Goal: Task Accomplishment & Management: Manage account settings

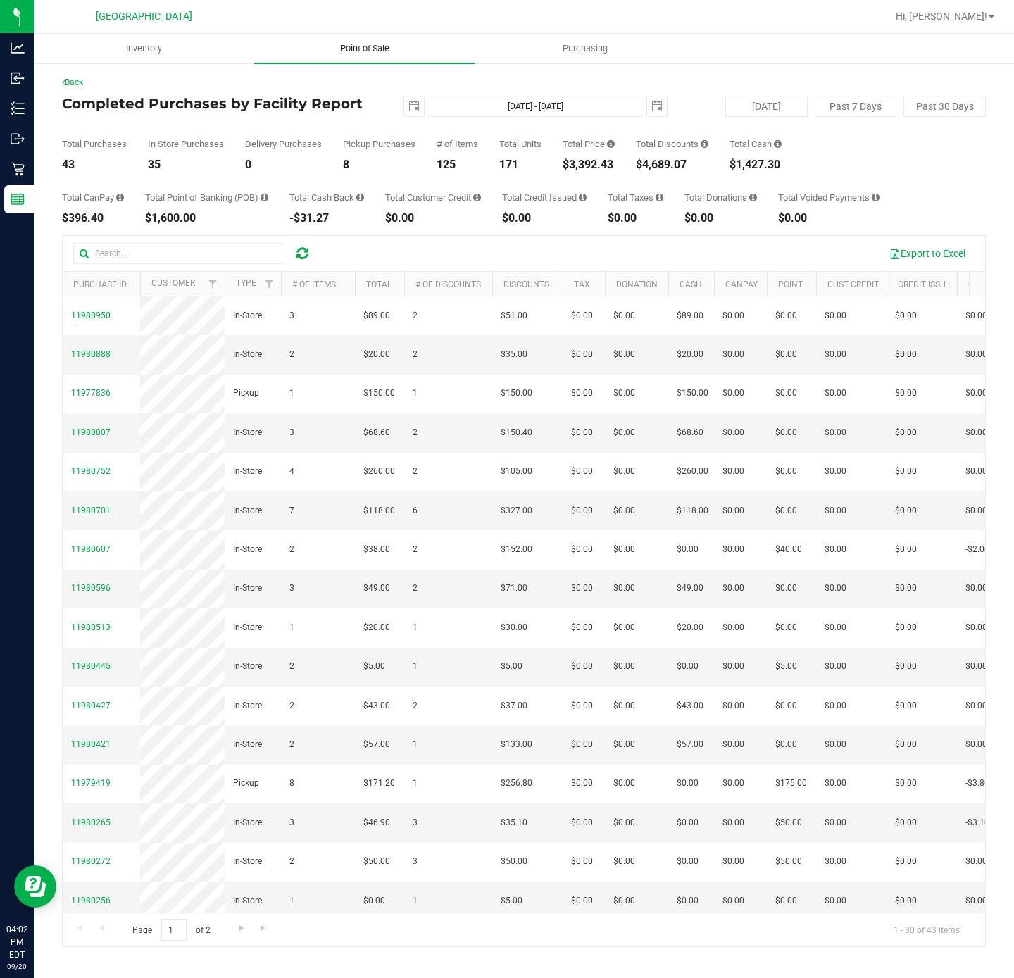
click at [391, 47] on span "Point of Sale" at bounding box center [364, 48] width 87 height 13
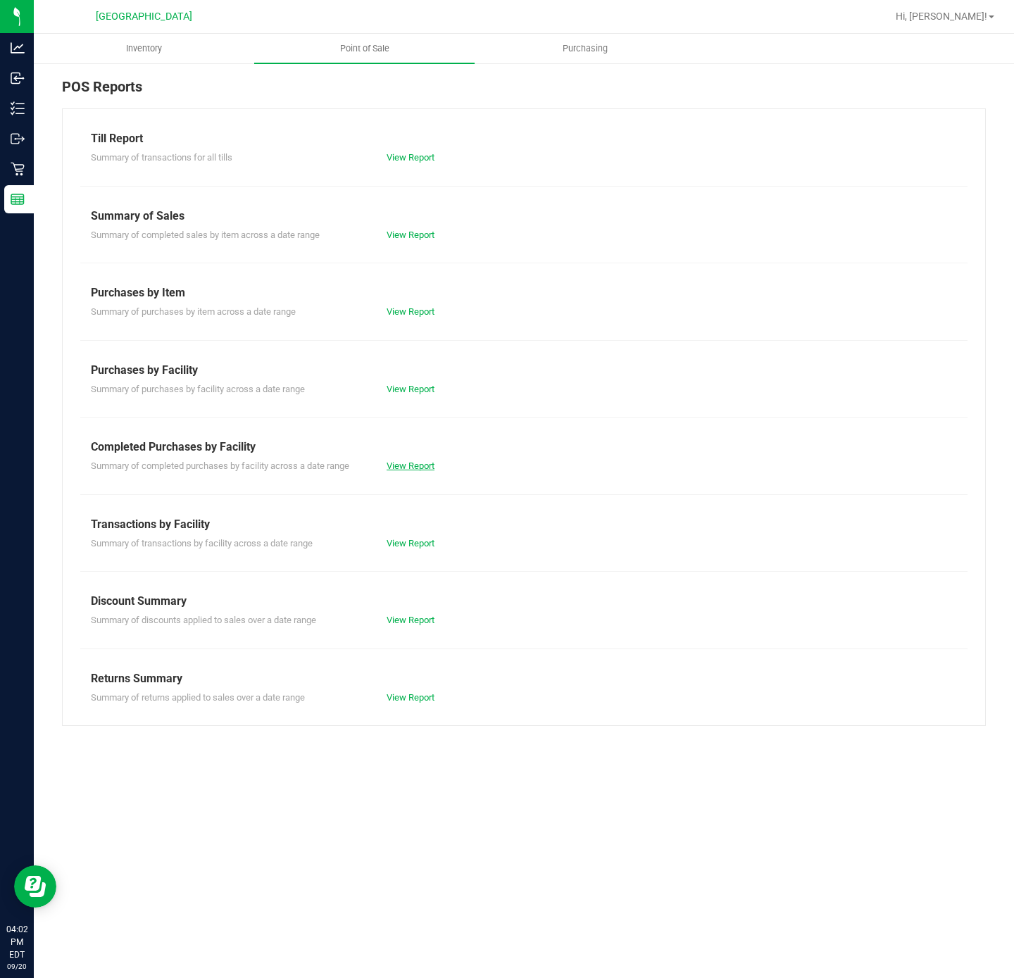
click at [418, 469] on link "View Report" at bounding box center [410, 465] width 48 height 11
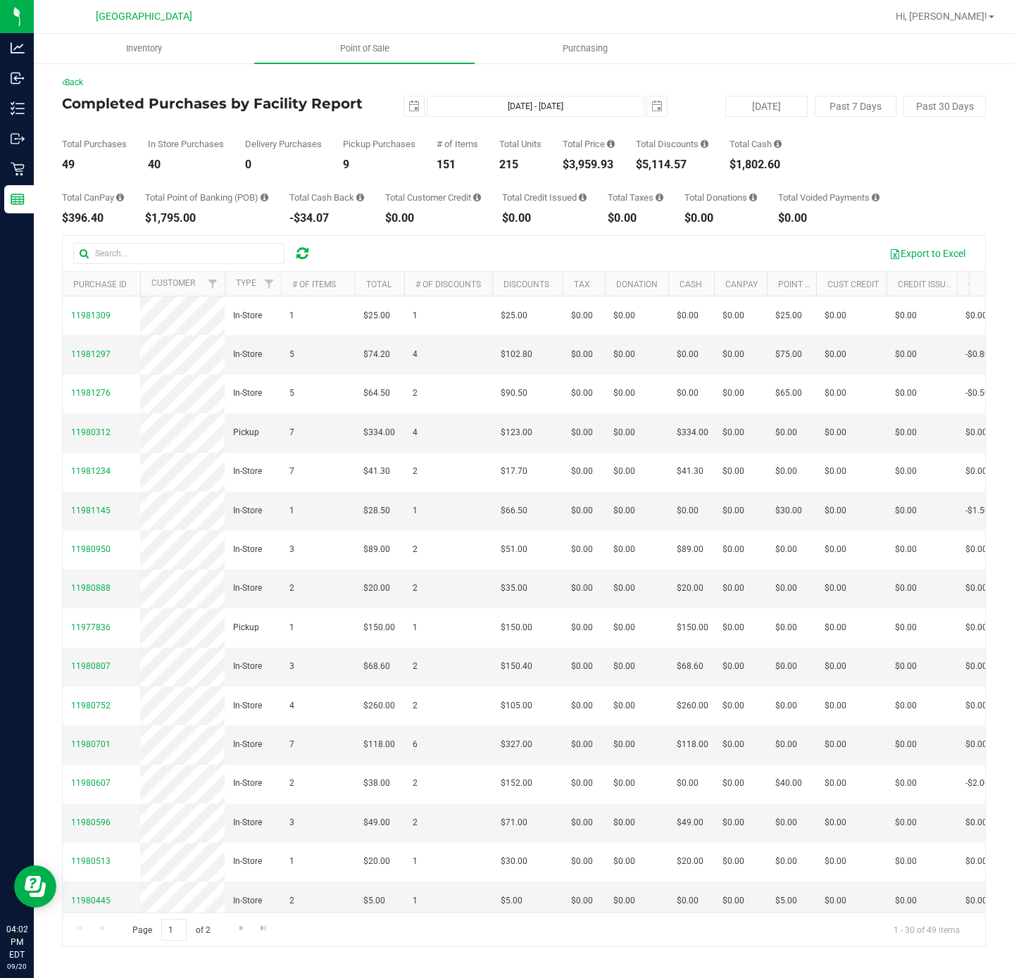
click at [594, 165] on div "$3,959.93" at bounding box center [588, 164] width 52 height 11
click at [593, 165] on div "$3,959.93" at bounding box center [588, 164] width 52 height 11
copy div "3,959.93"
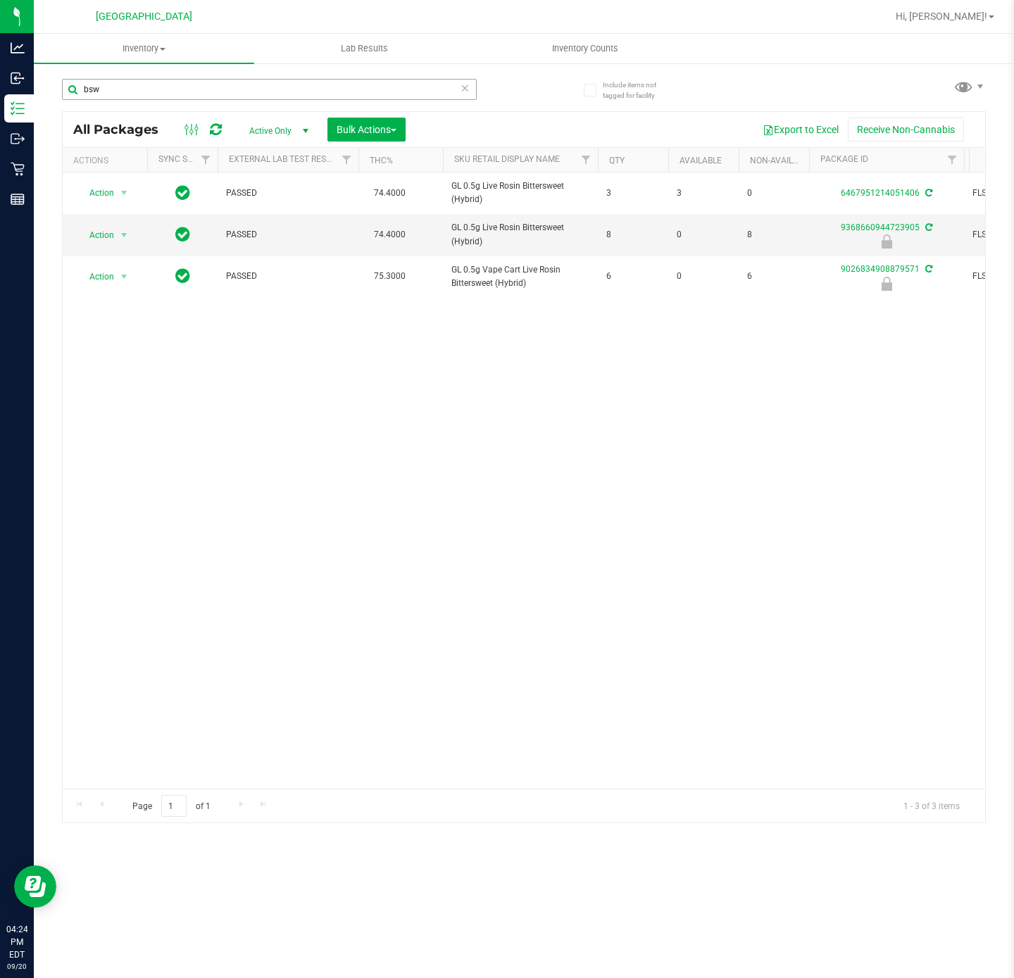
click at [203, 95] on input "bsw" at bounding box center [269, 89] width 415 height 21
click at [463, 532] on div "Action Action Edit attributes Global inventory Locate package Package audit log…" at bounding box center [524, 480] width 922 height 616
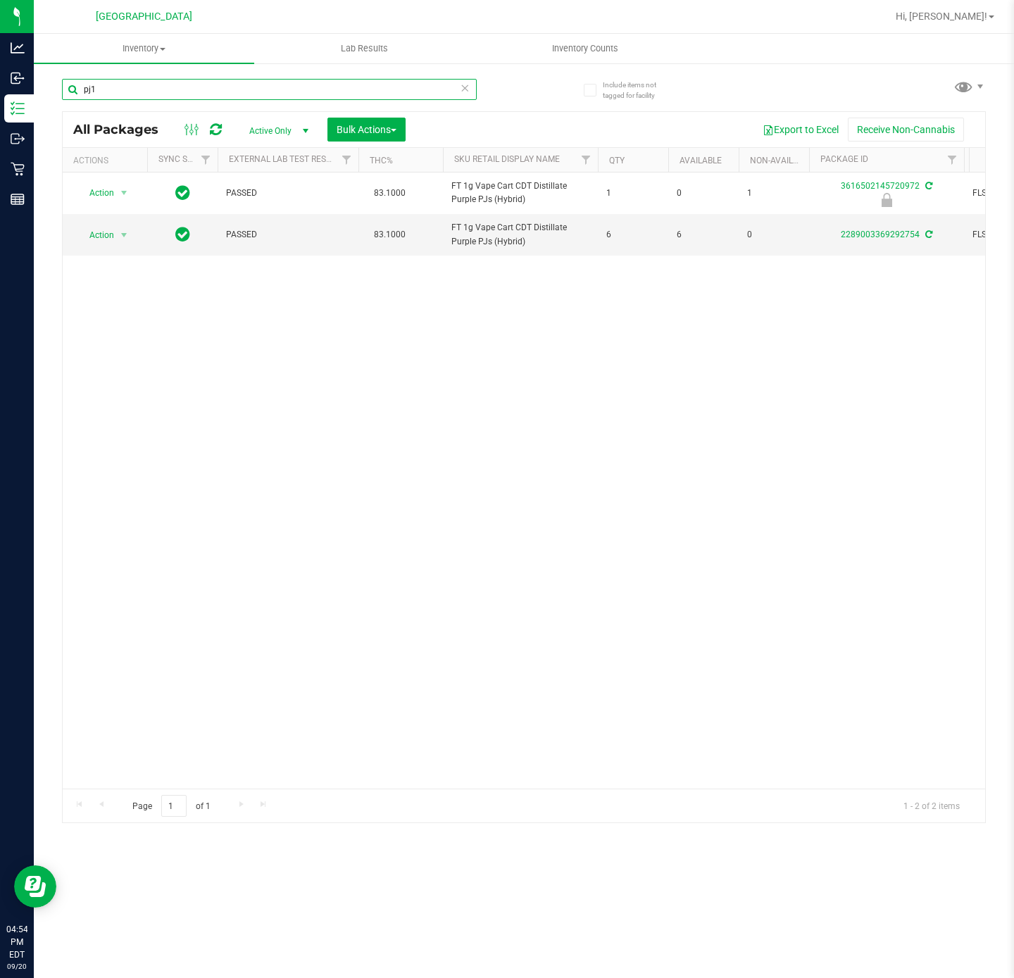
click at [49, 87] on div "Include items not tagged for facility pj1 All Packages Active Only Active Only …" at bounding box center [524, 276] width 980 height 429
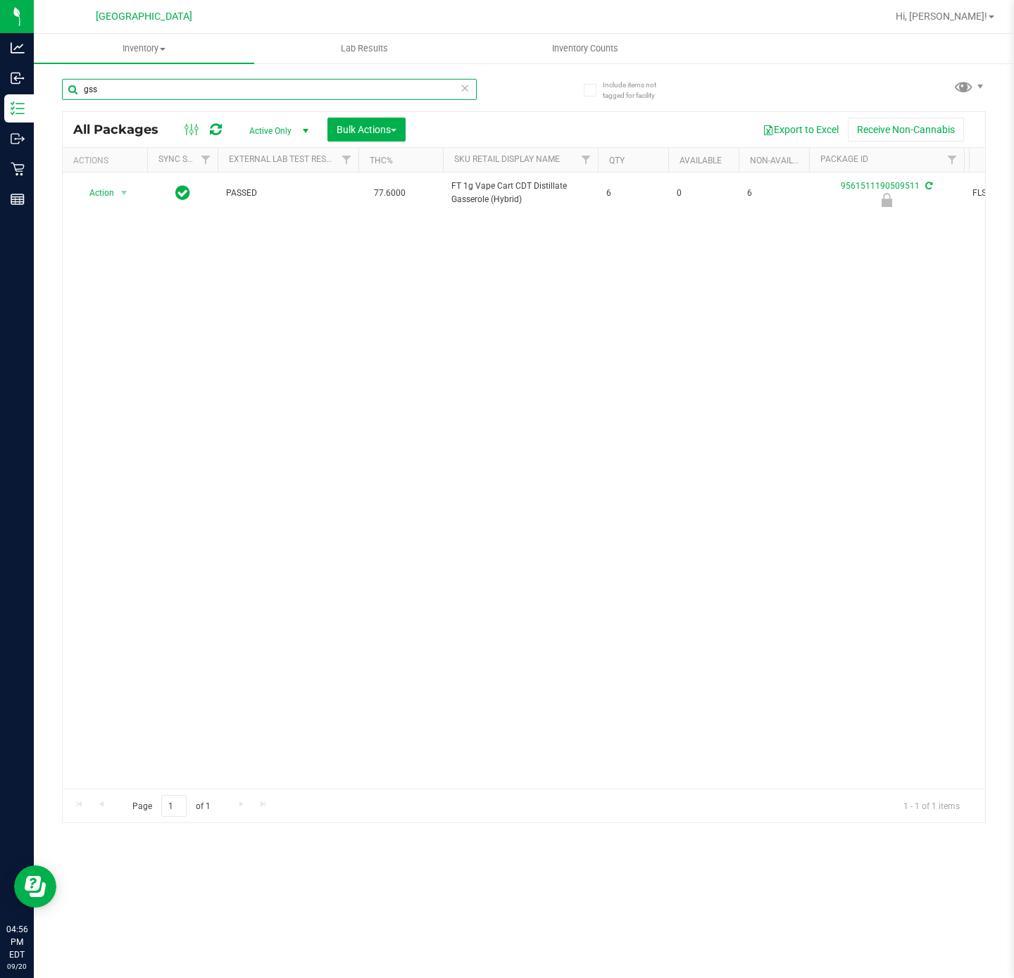
type input "gss"
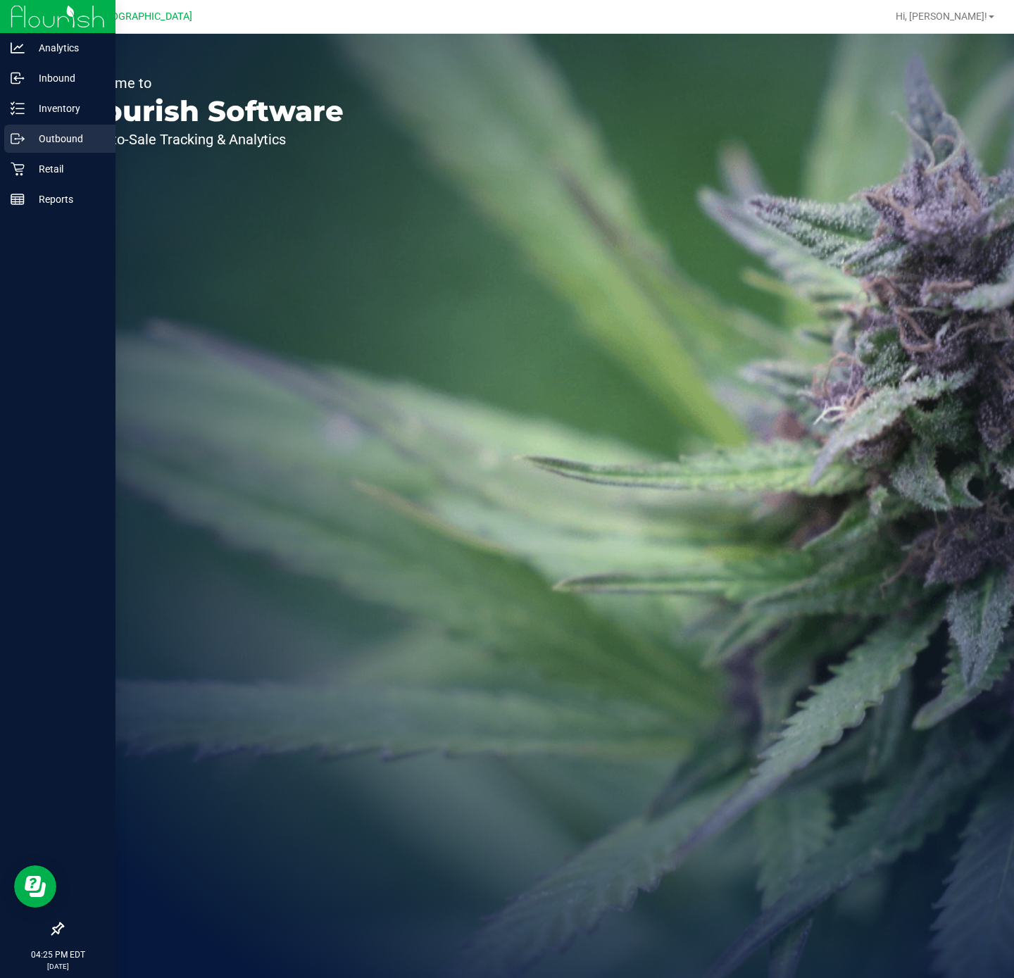
click at [21, 144] on icon at bounding box center [18, 139] width 14 height 14
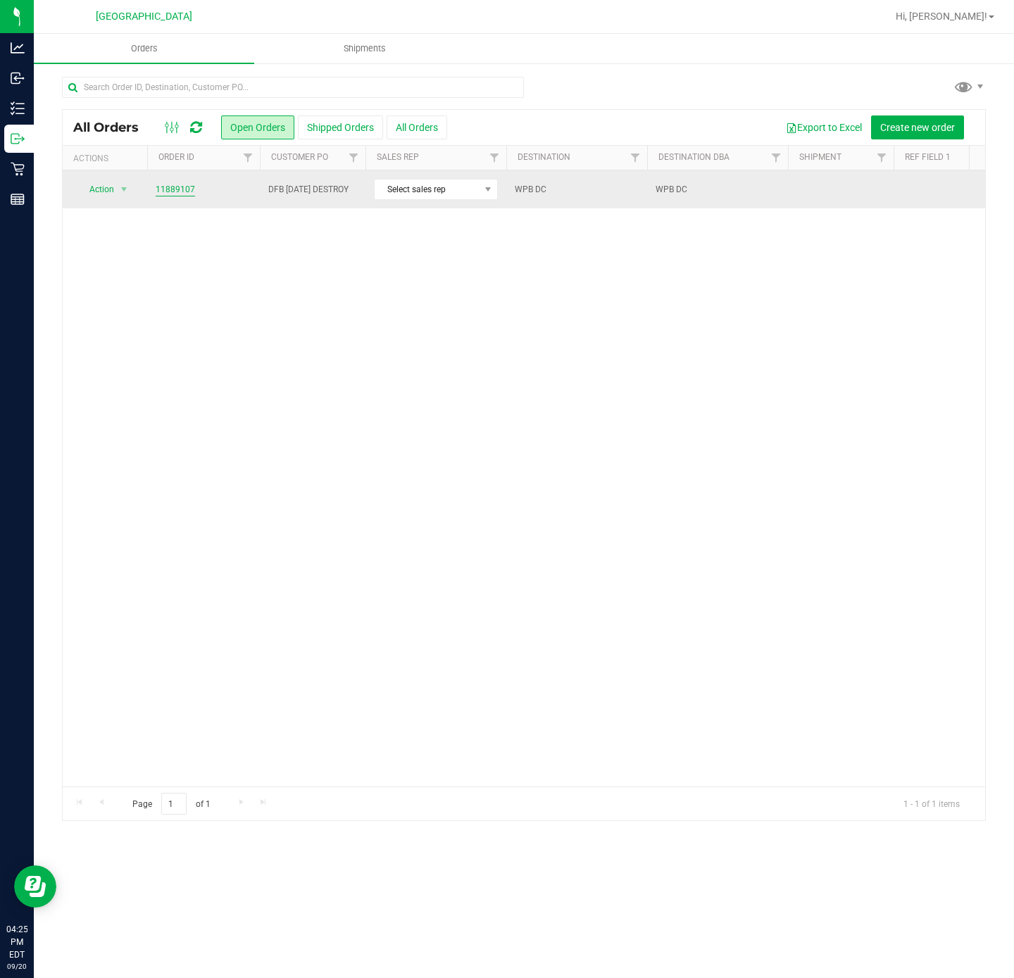
click at [158, 184] on link "11889107" at bounding box center [175, 189] width 39 height 13
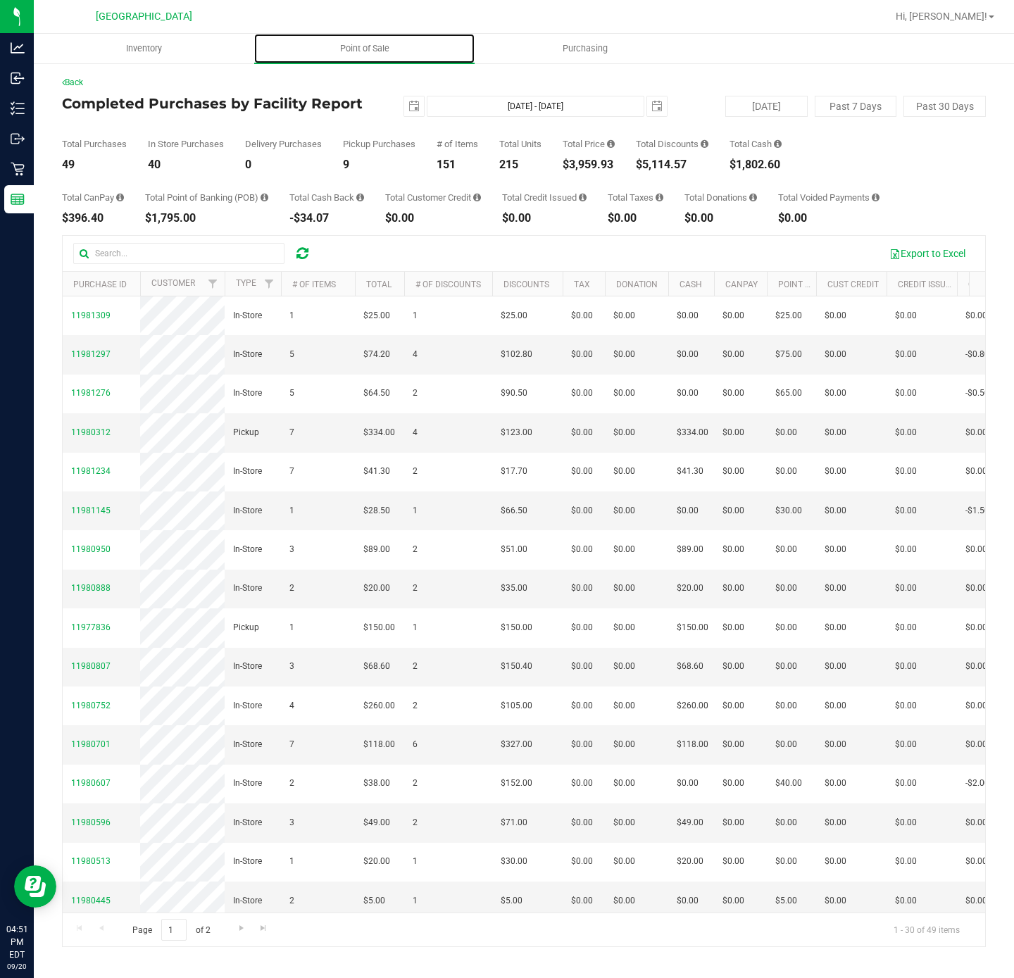
click at [357, 49] on span "Point of Sale" at bounding box center [364, 48] width 87 height 13
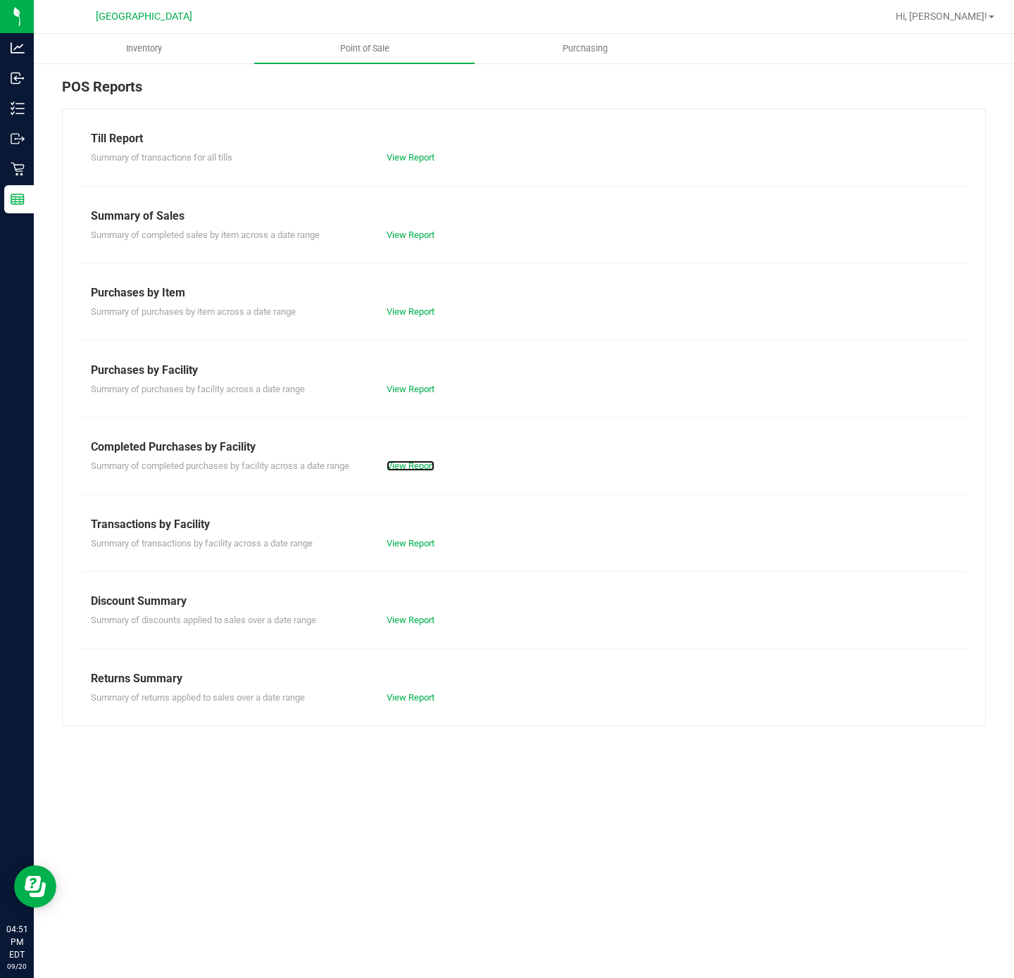
click at [421, 467] on link "View Report" at bounding box center [410, 465] width 48 height 11
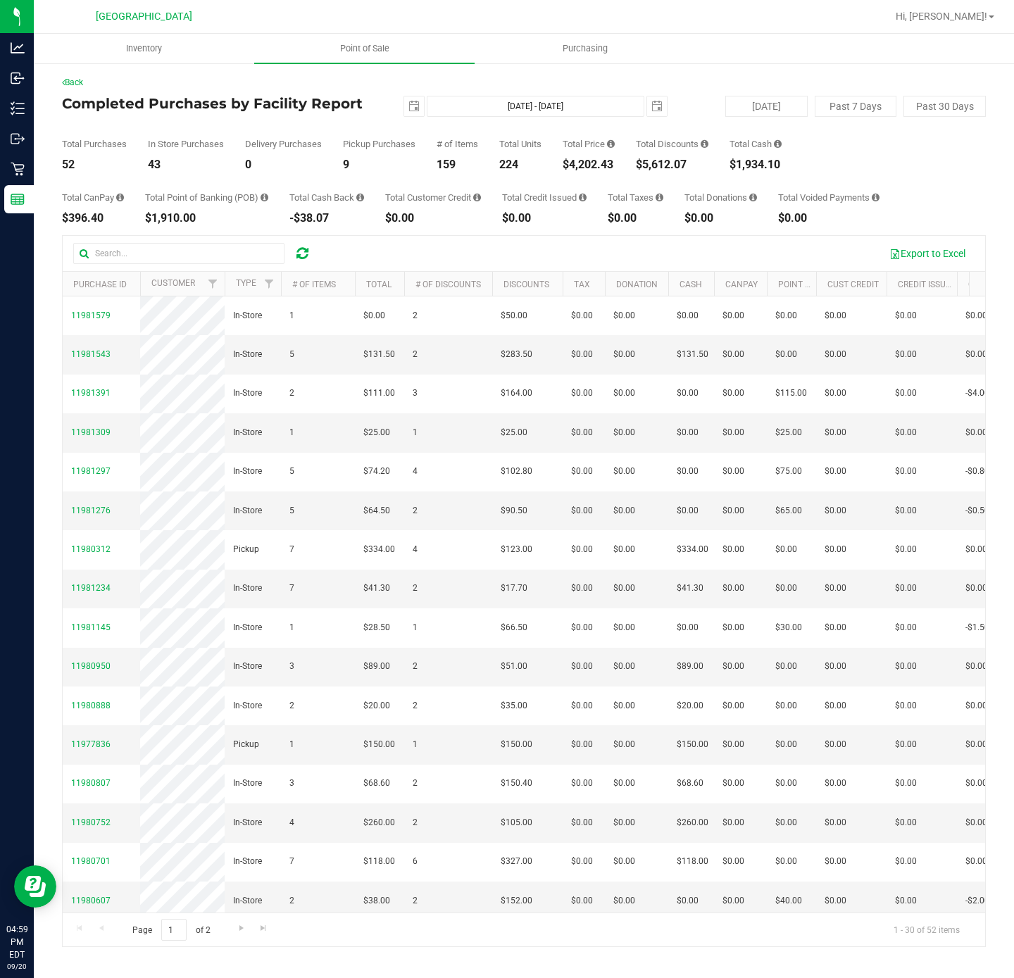
click at [361, 62] on link "Point of Sale" at bounding box center [364, 49] width 220 height 30
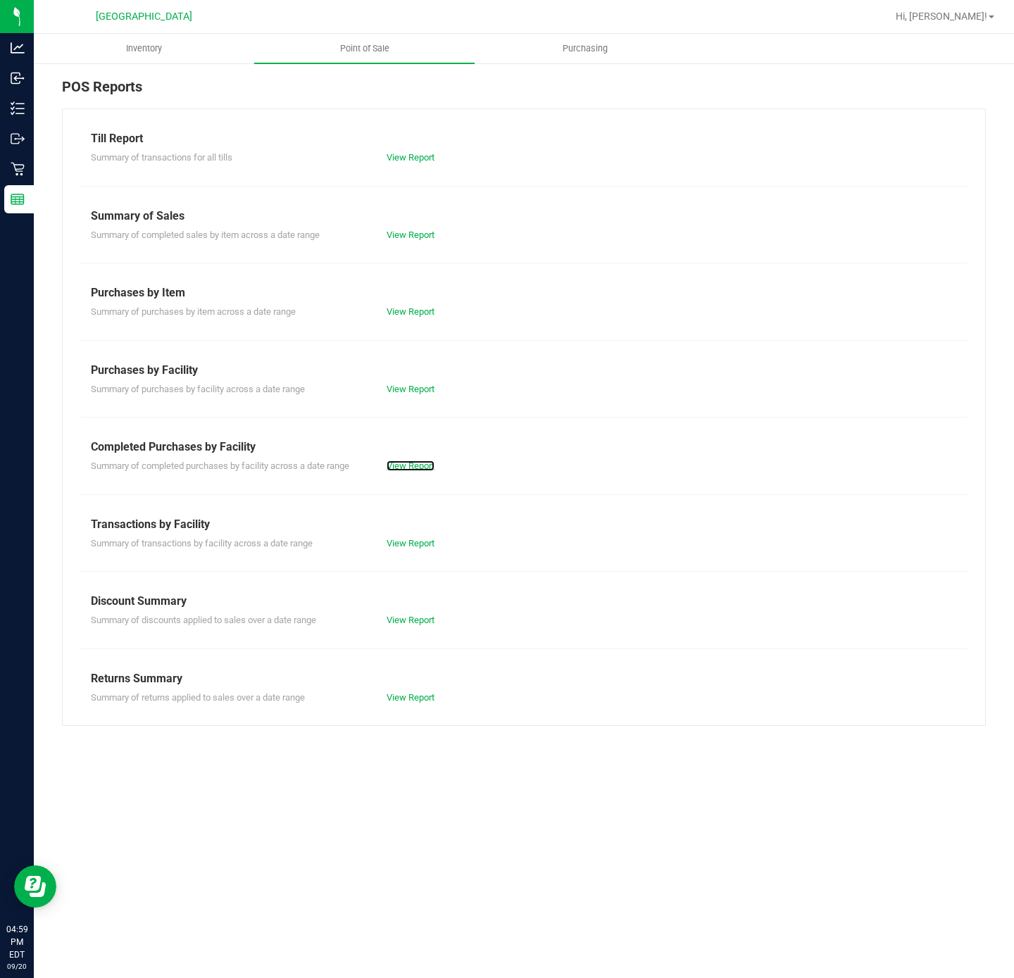
click at [429, 467] on link "View Report" at bounding box center [410, 465] width 48 height 11
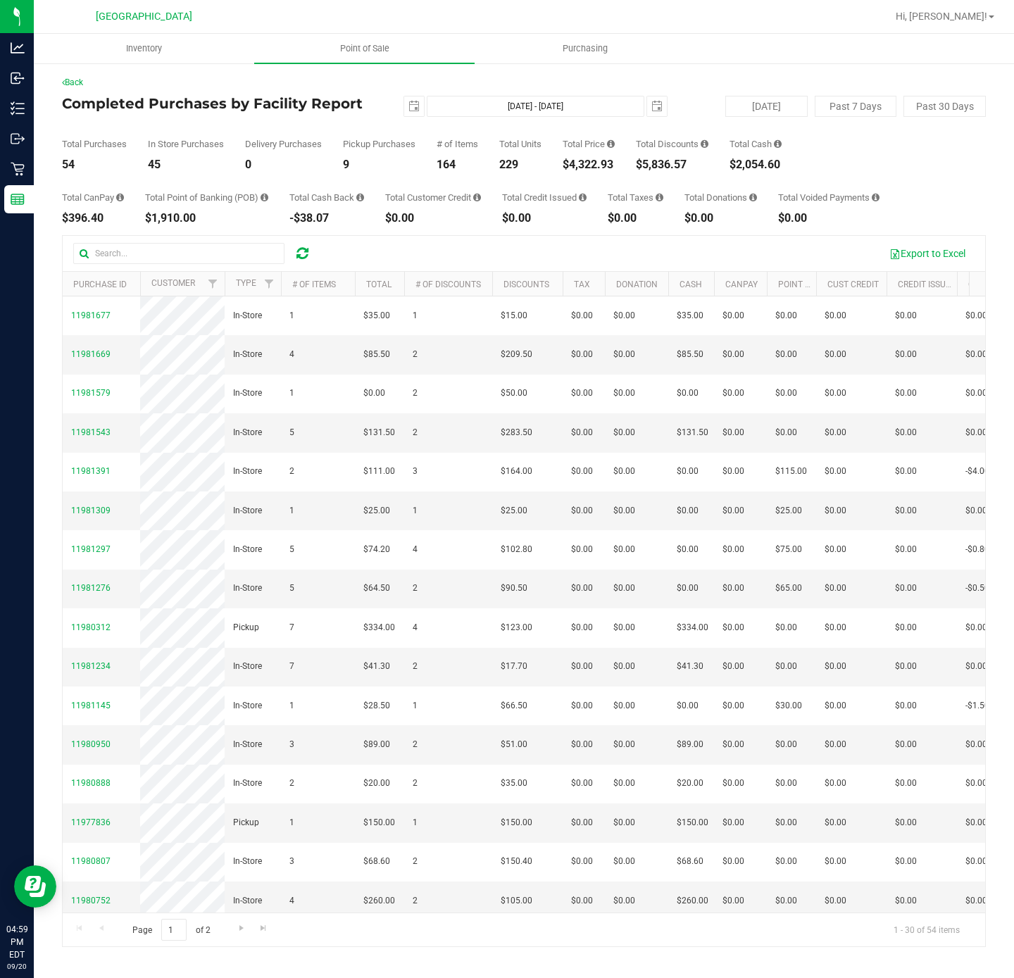
click at [590, 163] on div "$4,322.93" at bounding box center [588, 164] width 52 height 11
copy div "4,322.93"
click at [370, 51] on span "Point of Sale" at bounding box center [364, 48] width 87 height 13
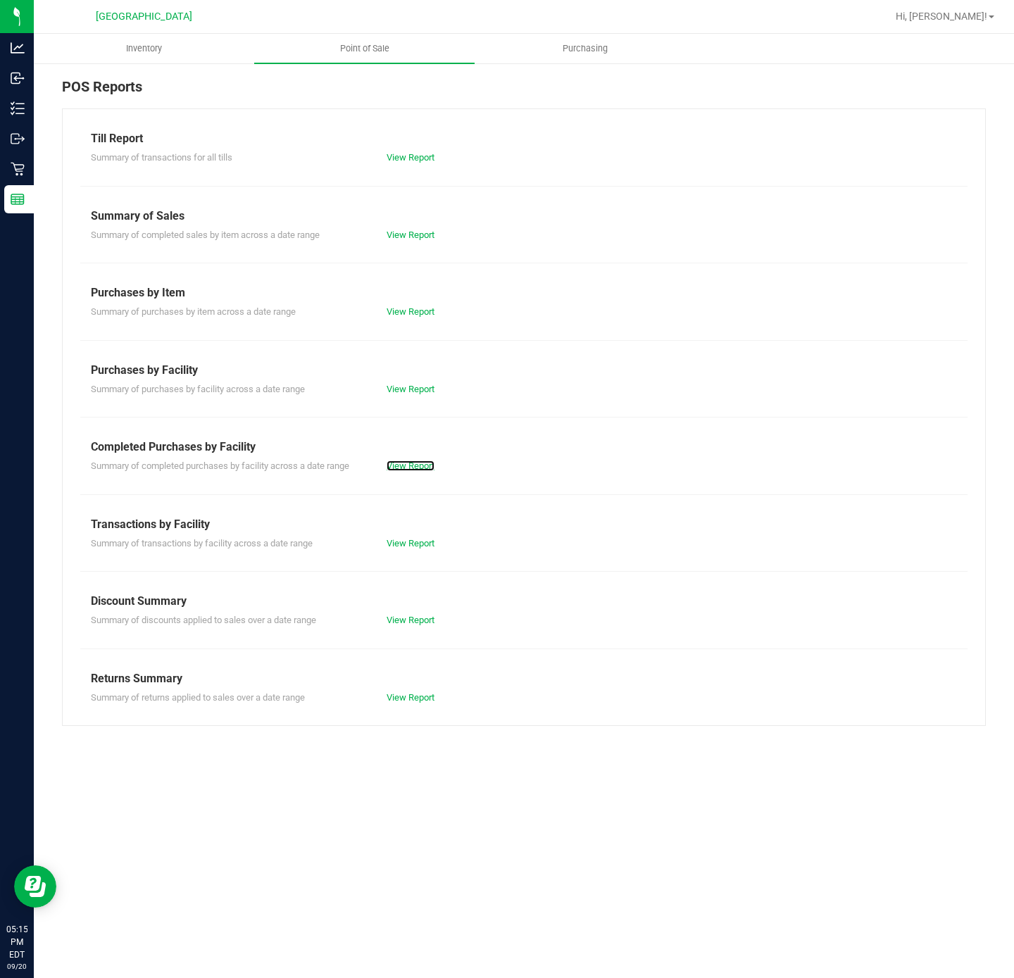
click at [395, 467] on link "View Report" at bounding box center [410, 465] width 48 height 11
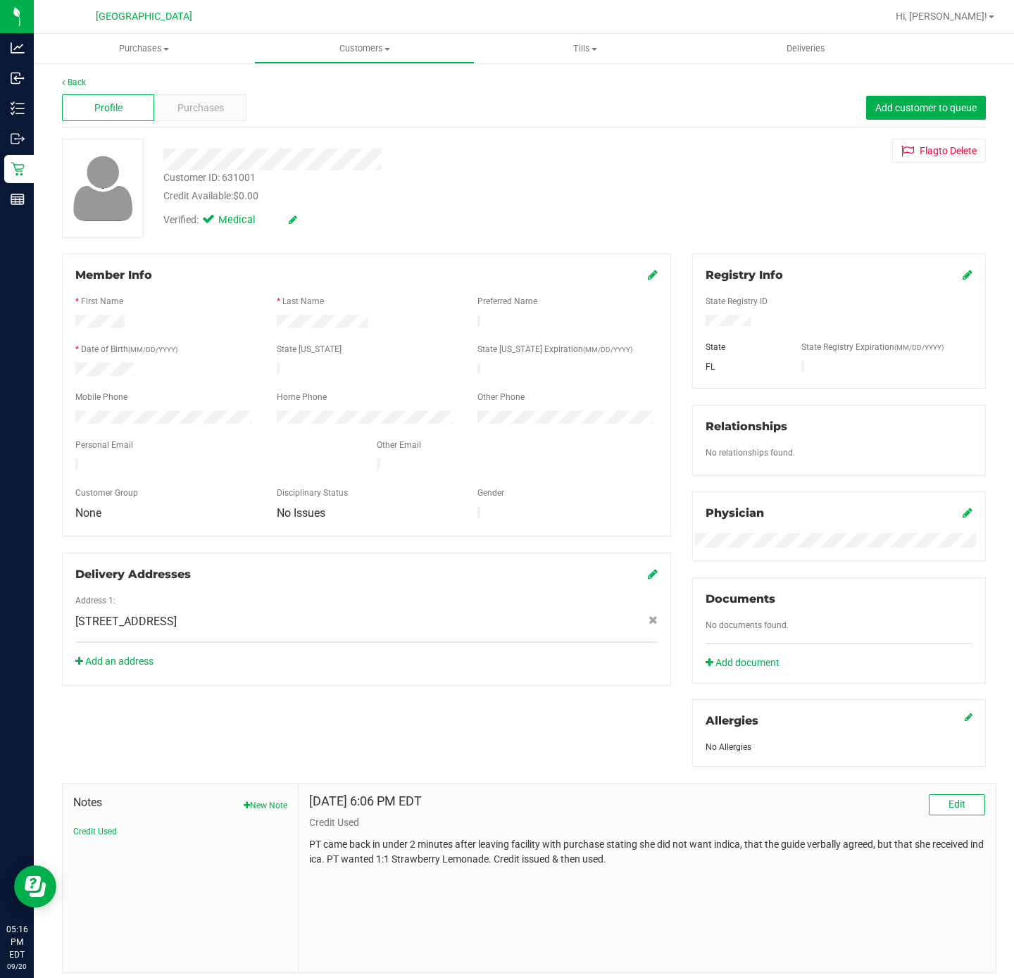
click at [332, 760] on div "Member Info * First Name * Last Name Preferred Name * Date of Birth (MM/DD/YYYY…" at bounding box center [523, 612] width 945 height 719
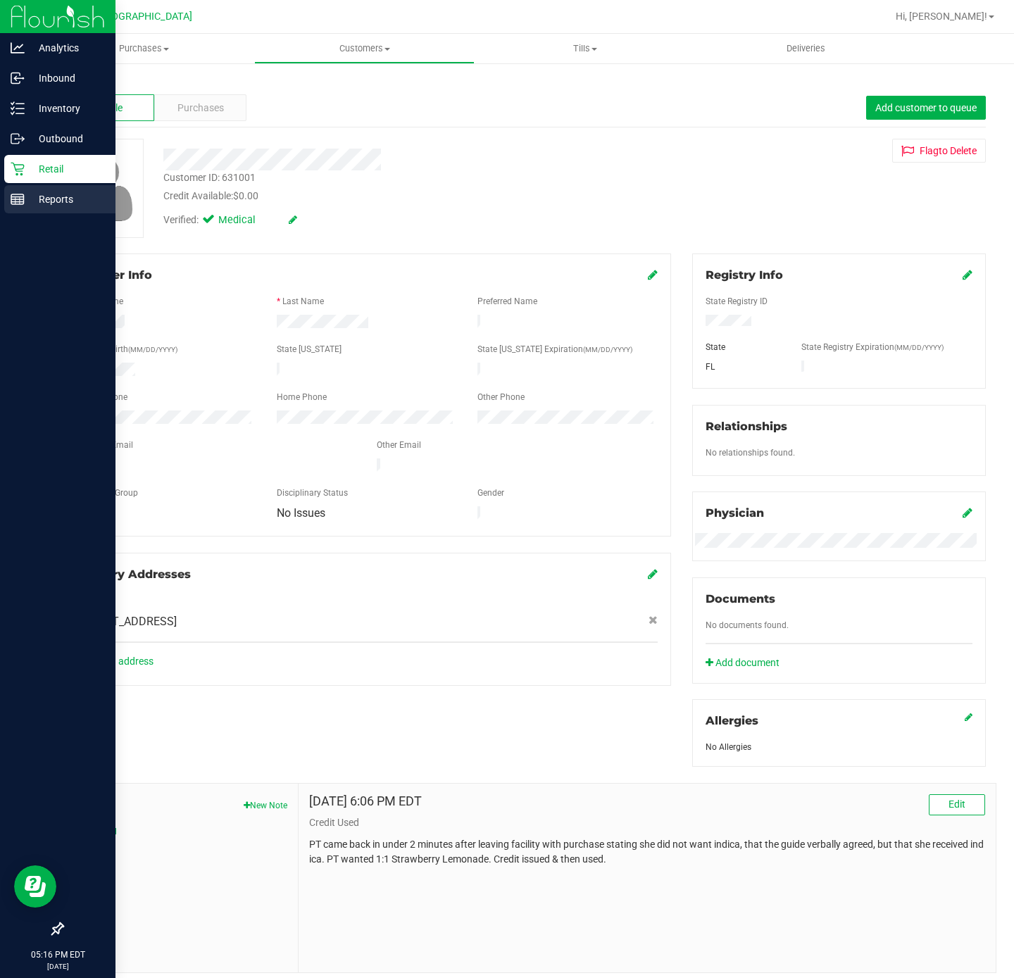
click at [5, 206] on link "Reports" at bounding box center [57, 200] width 115 height 30
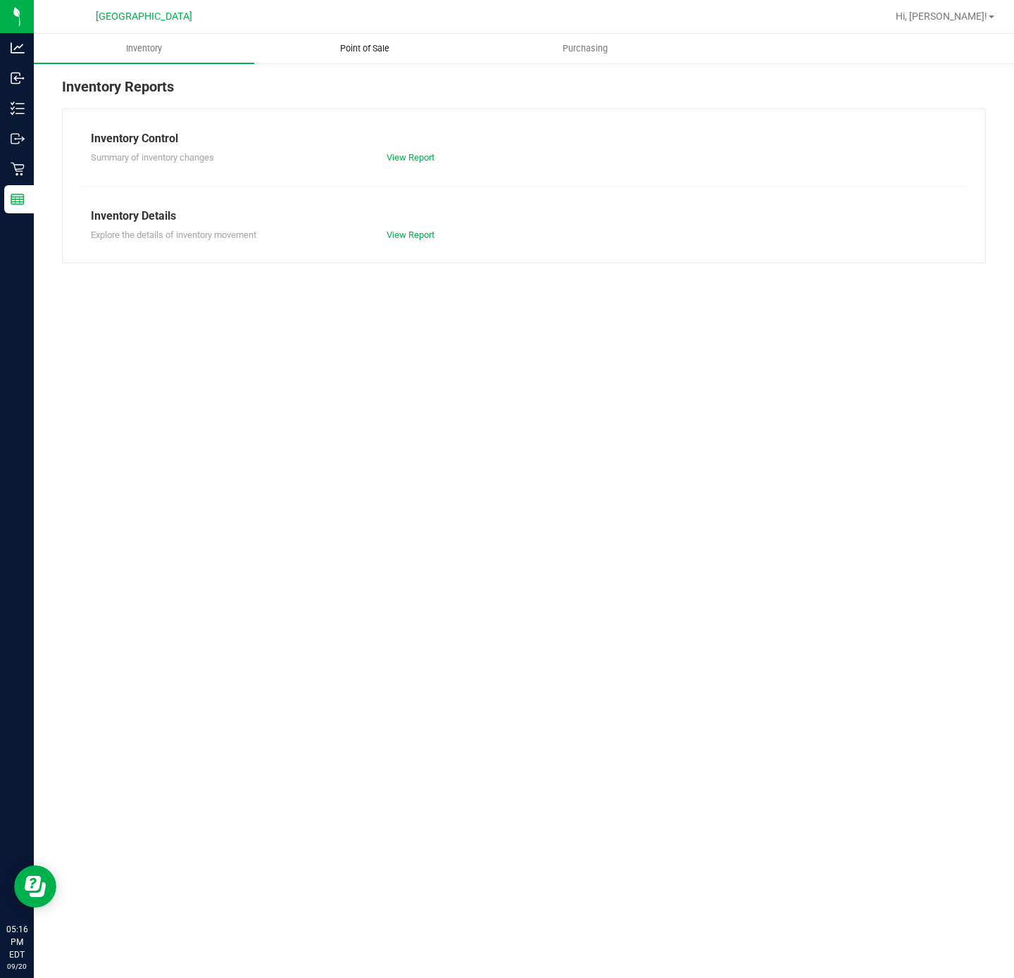
click at [366, 53] on span "Point of Sale" at bounding box center [364, 48] width 87 height 13
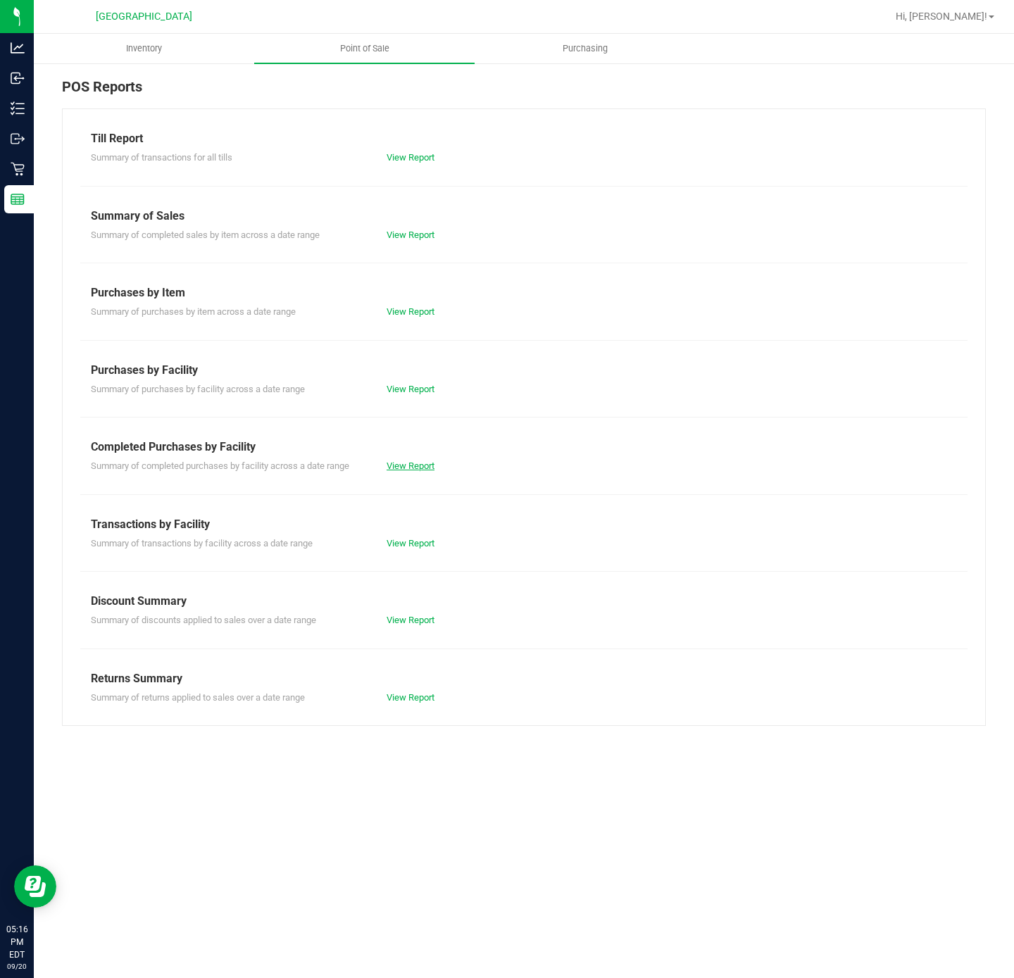
click at [422, 471] on link "View Report" at bounding box center [410, 465] width 48 height 11
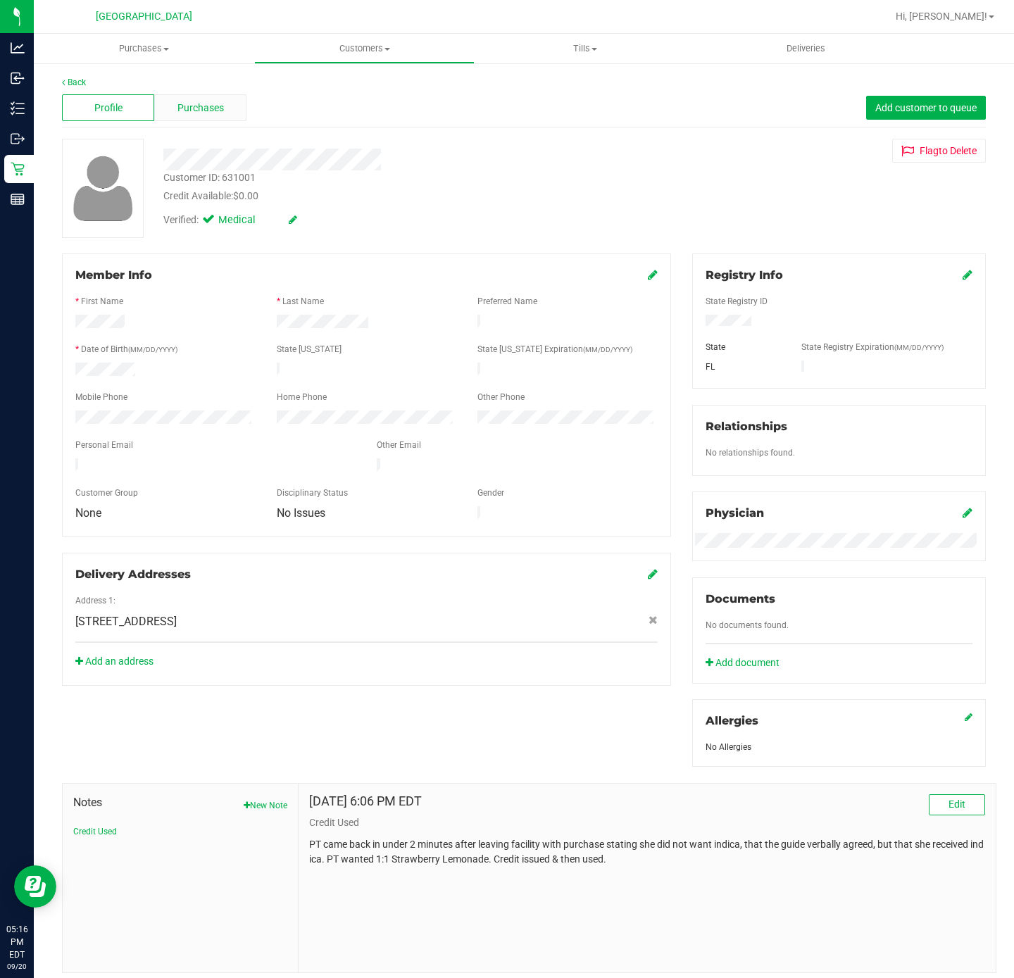
click at [190, 108] on span "Purchases" at bounding box center [200, 108] width 46 height 15
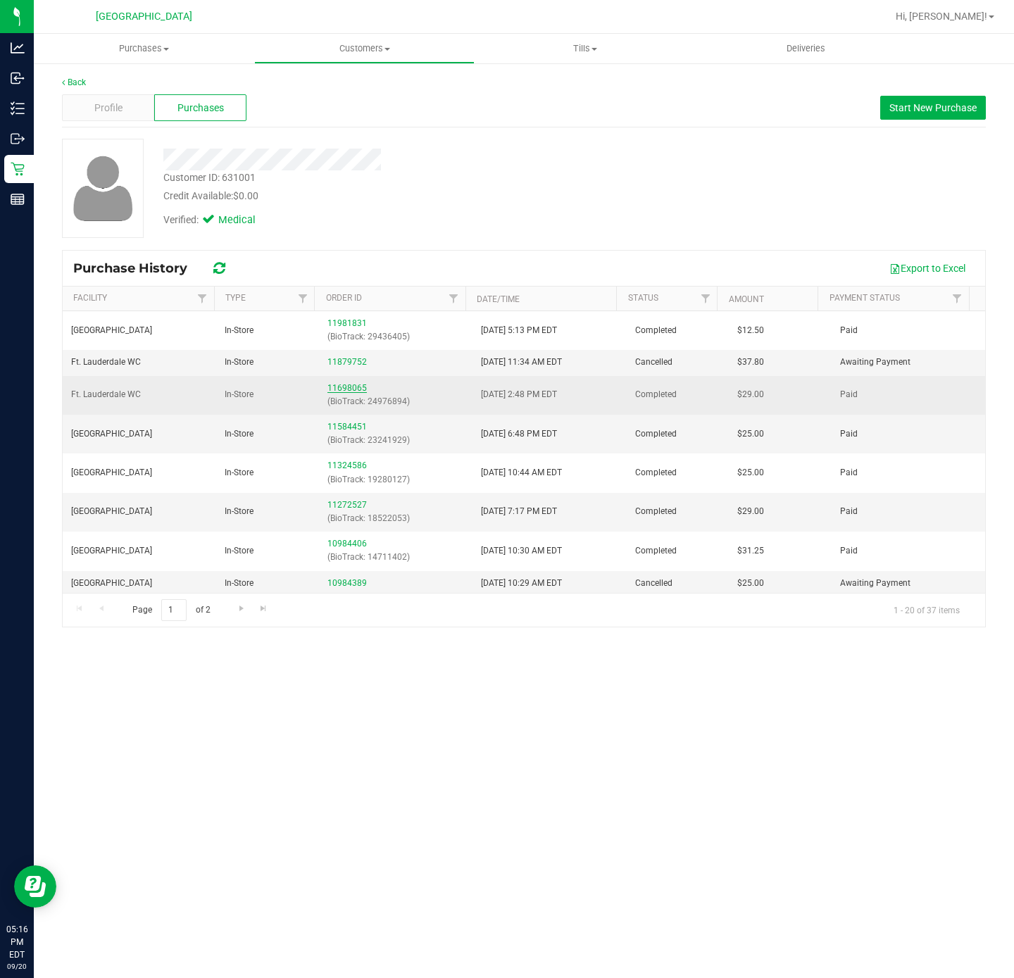
click at [339, 384] on link "11698065" at bounding box center [346, 388] width 39 height 10
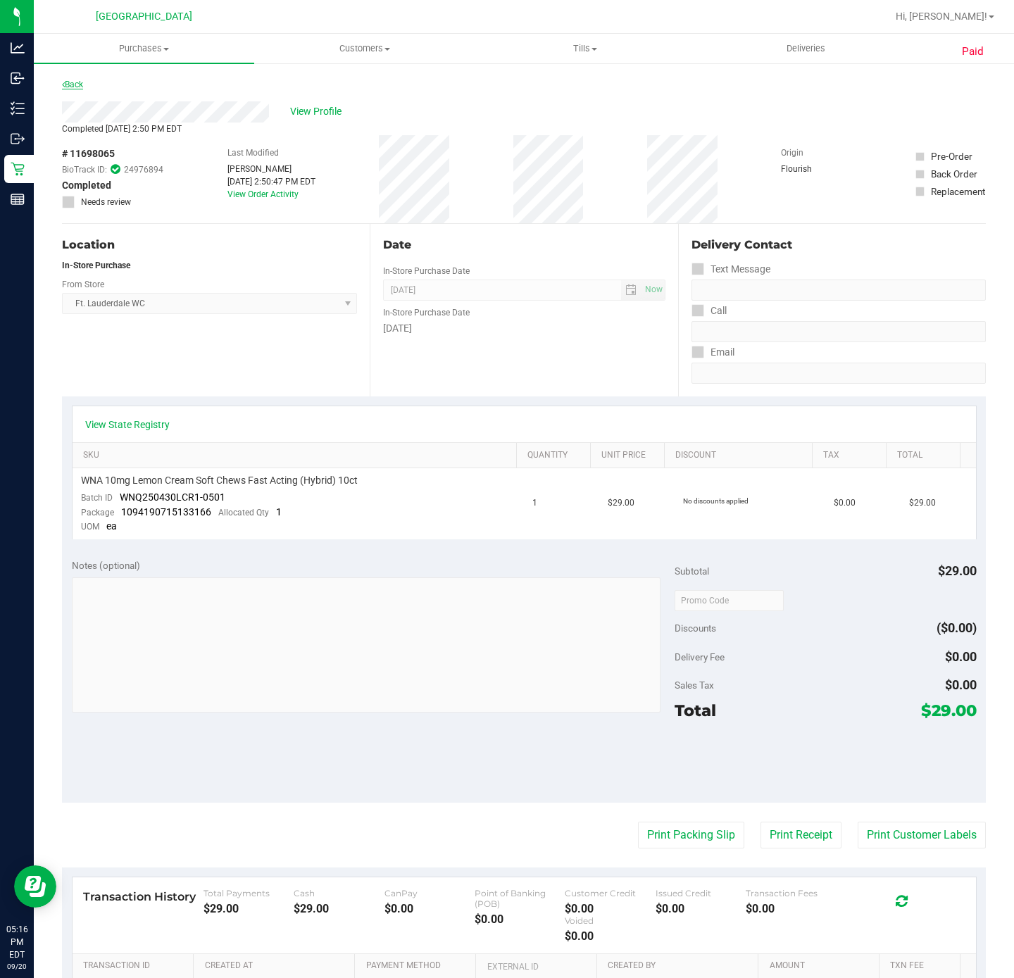
click at [80, 87] on link "Back" at bounding box center [72, 85] width 21 height 10
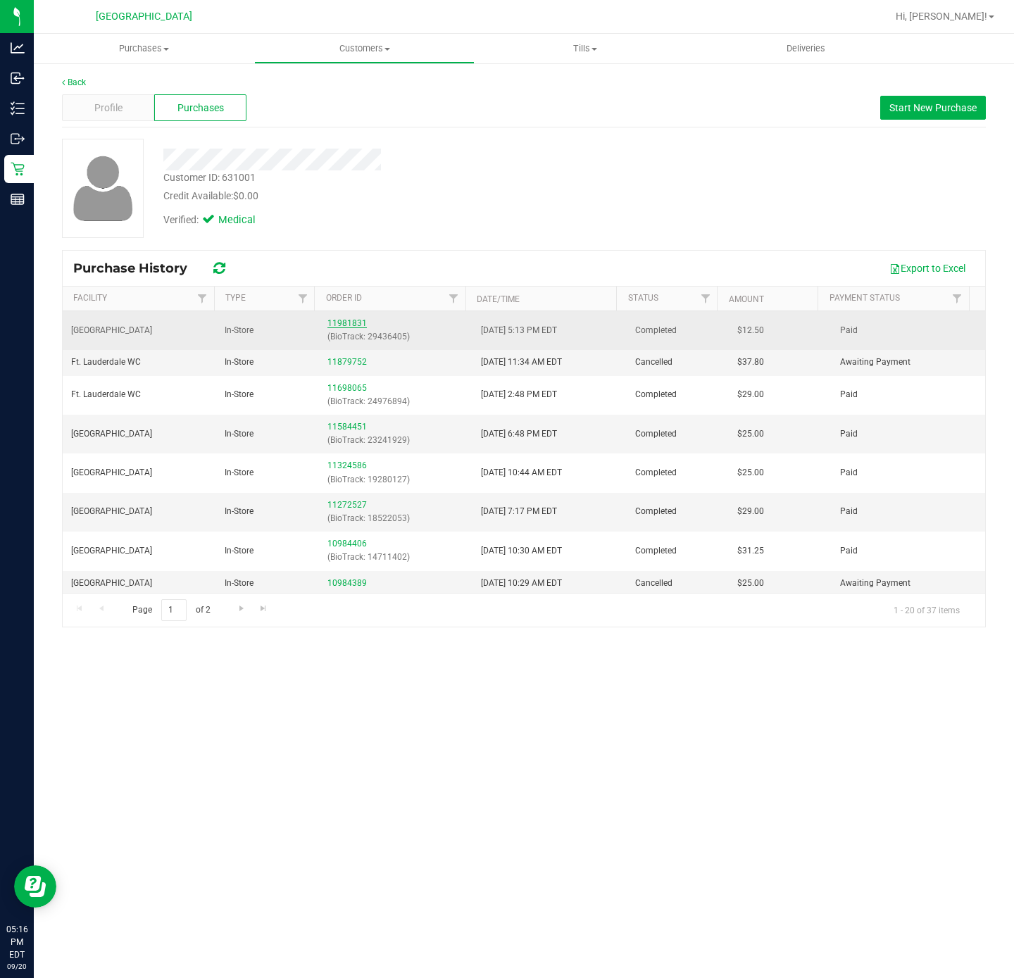
click at [338, 326] on link "11981831" at bounding box center [346, 323] width 39 height 10
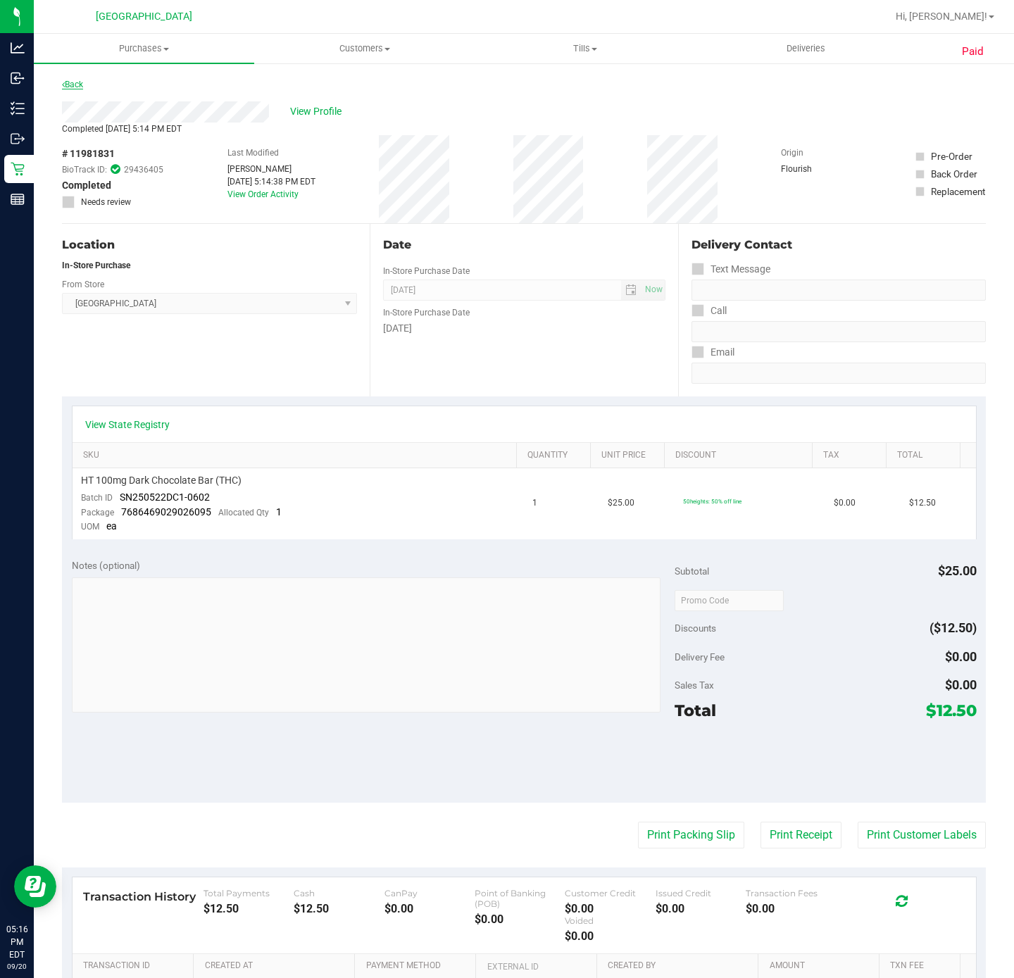
click at [72, 83] on link "Back" at bounding box center [72, 85] width 21 height 10
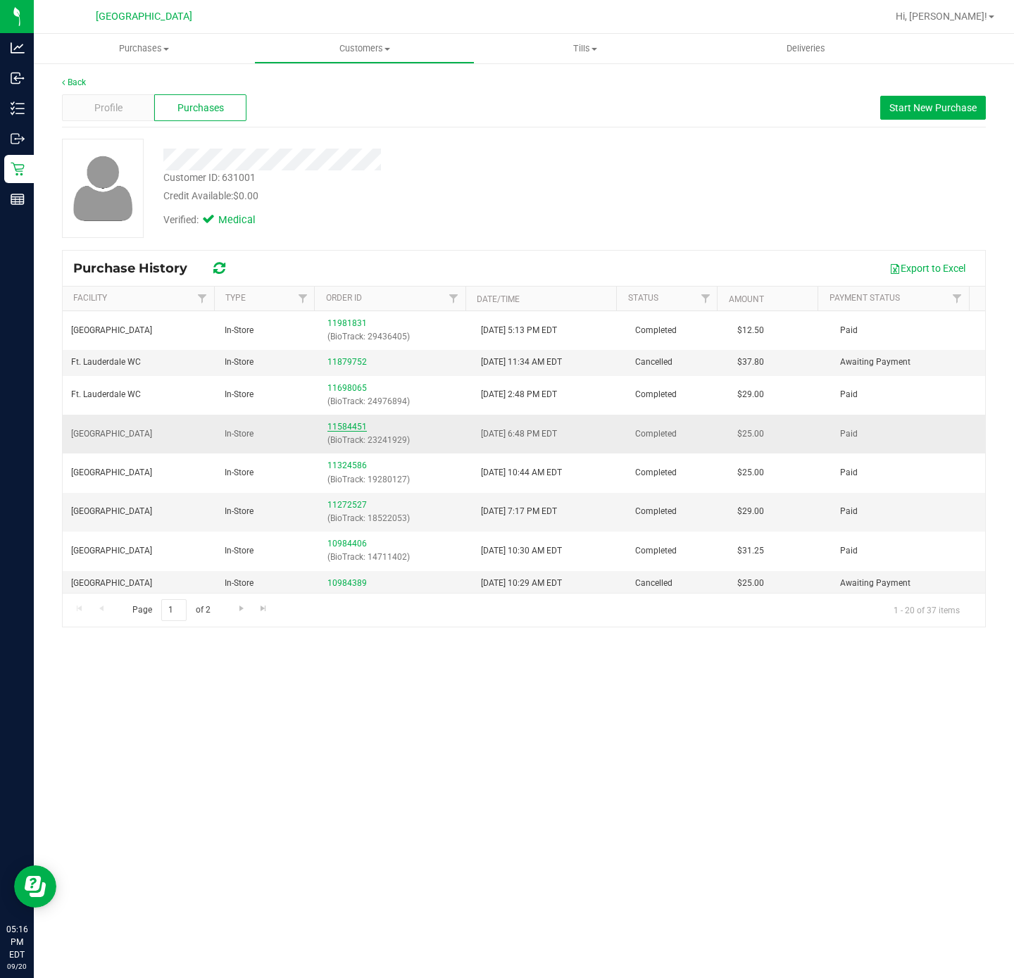
click at [332, 427] on link "11584451" at bounding box center [346, 427] width 39 height 10
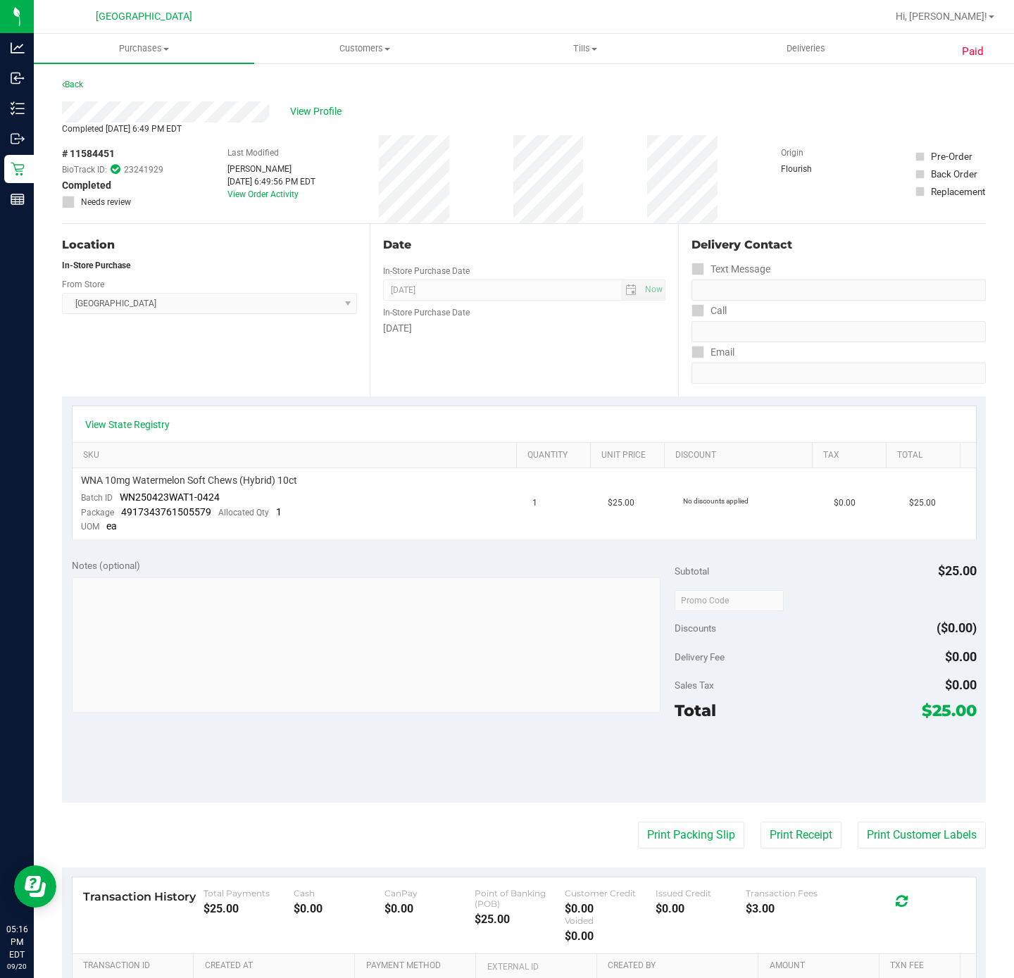
click at [73, 91] on div "Back" at bounding box center [72, 84] width 21 height 17
click at [72, 84] on link "Back" at bounding box center [72, 85] width 21 height 10
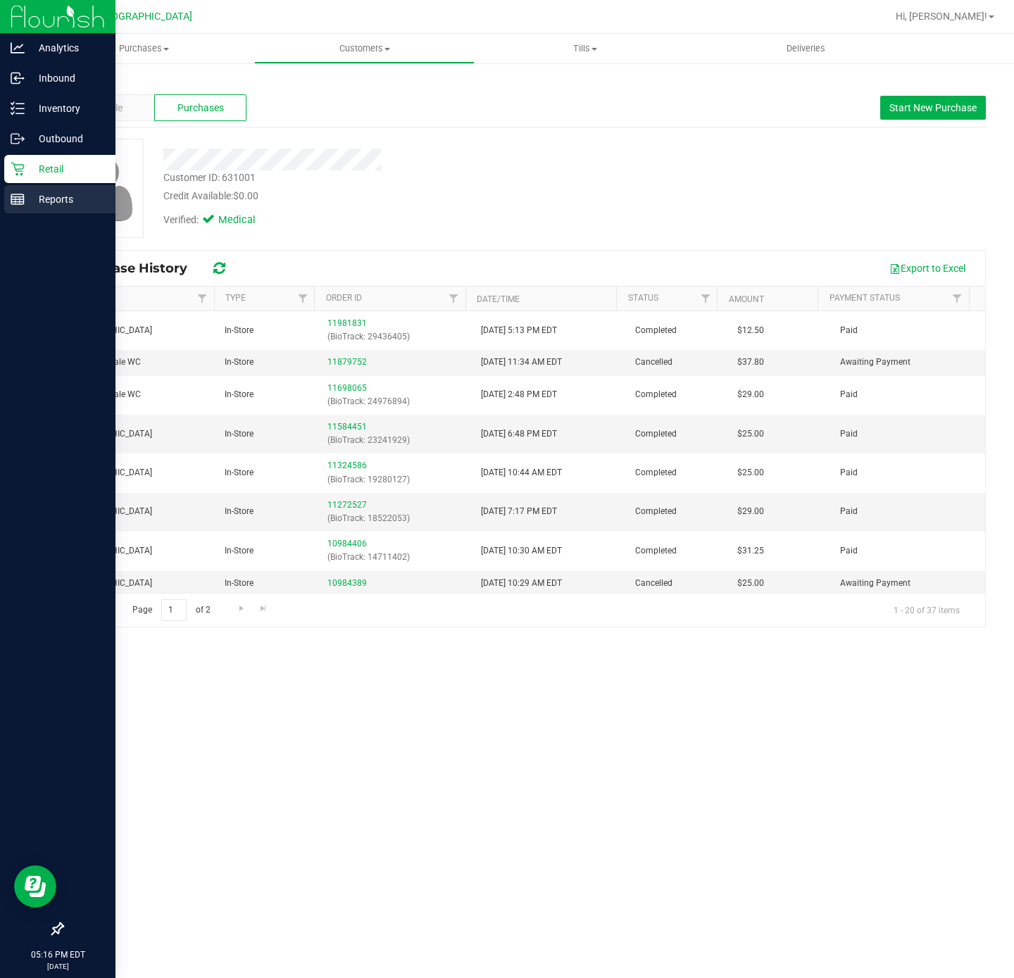
click at [27, 201] on p "Reports" at bounding box center [67, 199] width 84 height 17
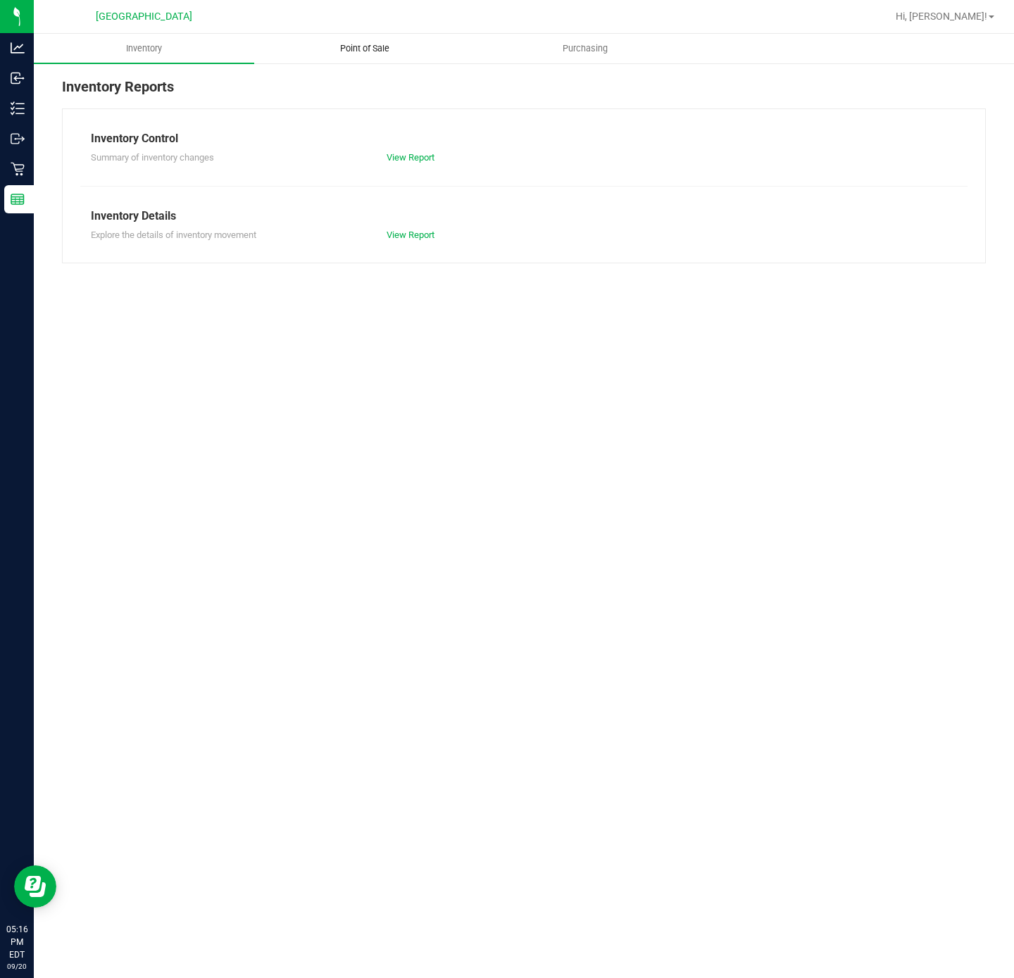
click at [341, 55] on uib-tab-heading "Point of Sale" at bounding box center [364, 48] width 219 height 28
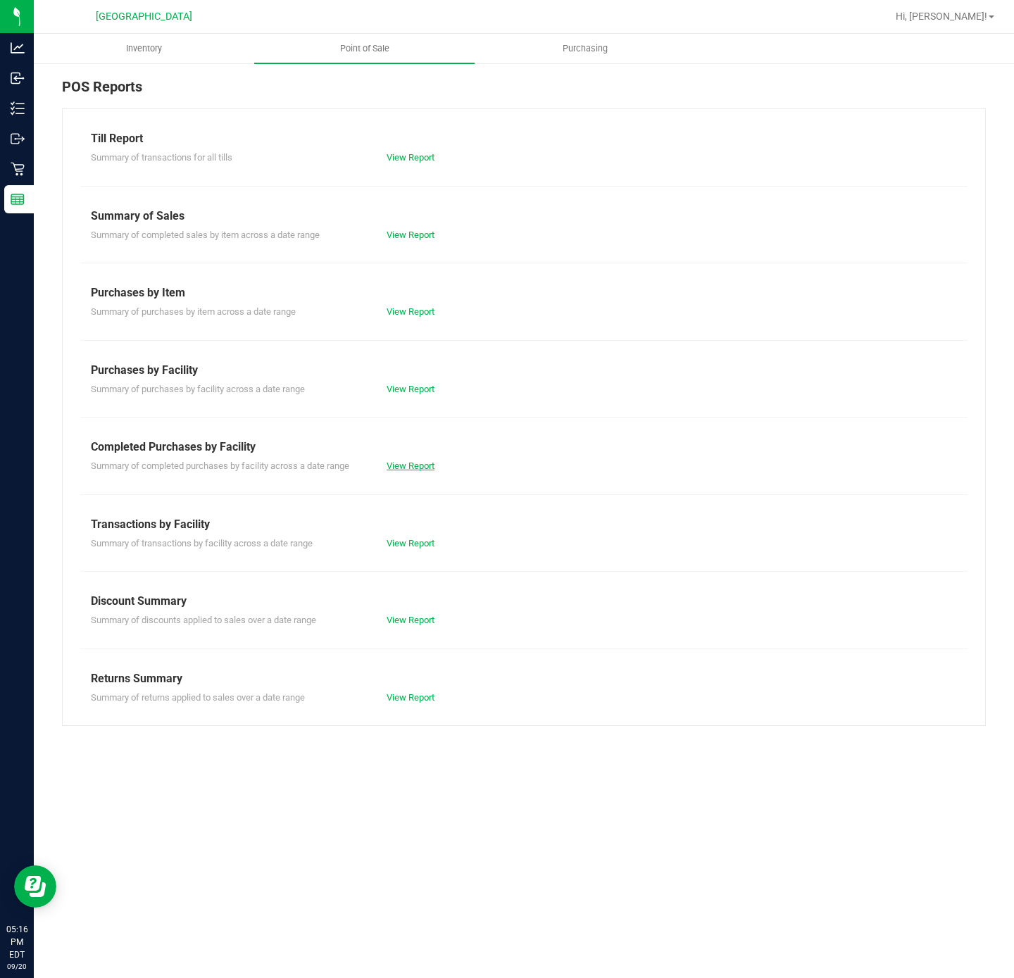
click at [408, 471] on link "View Report" at bounding box center [410, 465] width 48 height 11
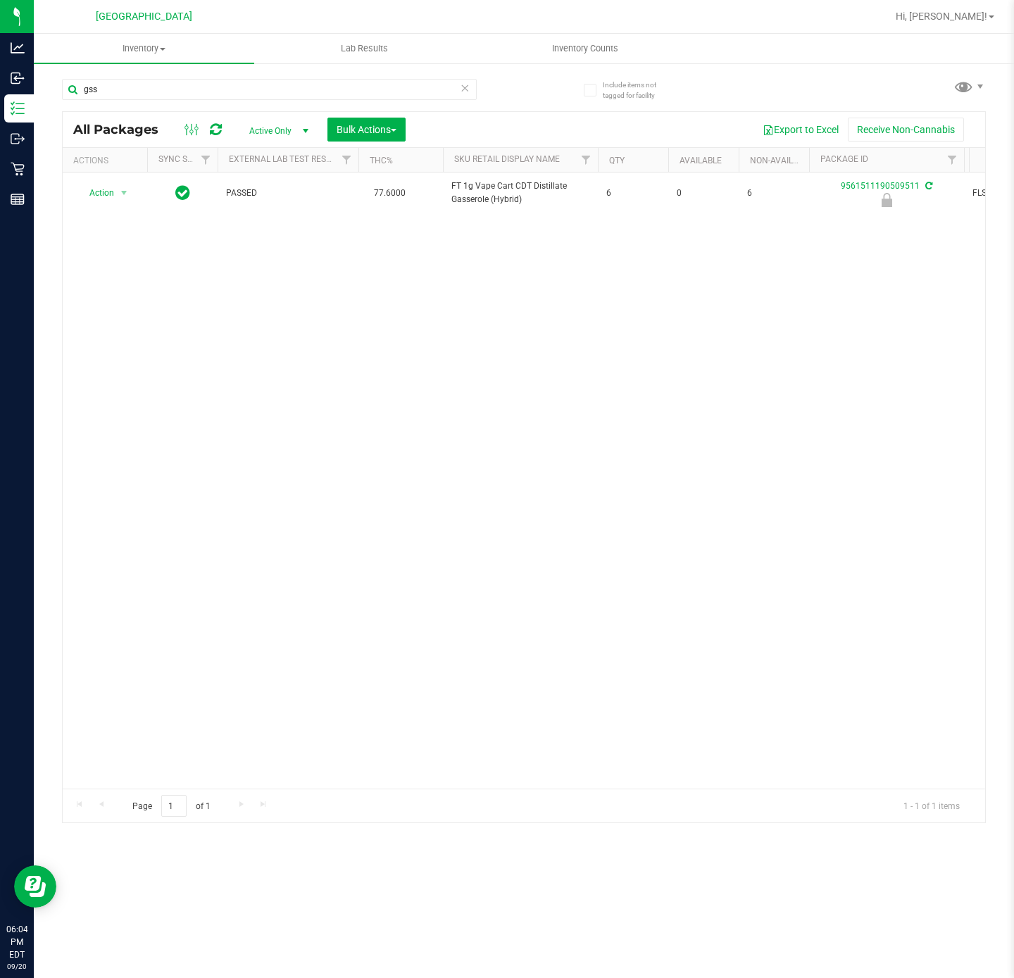
click at [175, 97] on input "gss" at bounding box center [269, 89] width 415 height 21
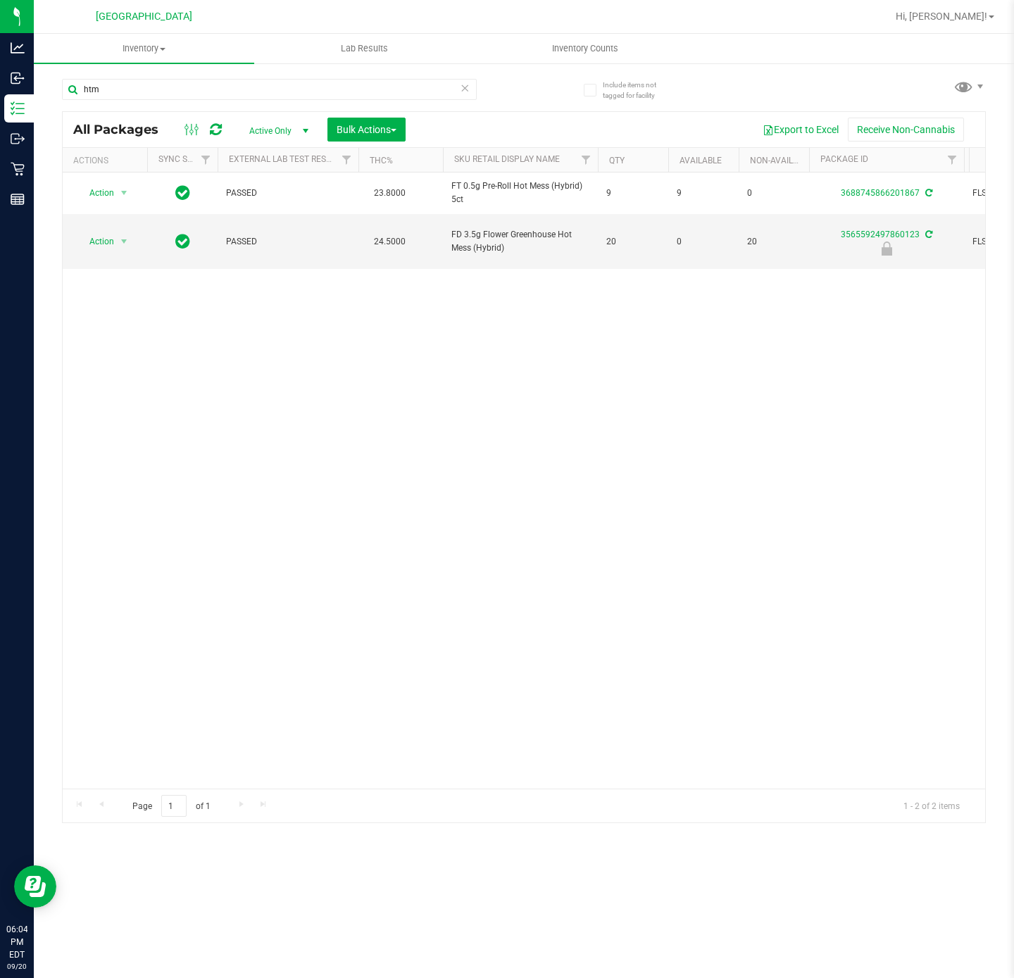
type input "htm"
click at [571, 362] on div "Action Action Adjust qty Create package Edit attributes Global inventory Locate…" at bounding box center [524, 480] width 922 height 616
click at [122, 243] on span "select" at bounding box center [124, 242] width 18 height 20
click at [125, 391] on li "Unlock package" at bounding box center [123, 385] width 92 height 21
click at [196, 93] on input "htm" at bounding box center [269, 89] width 415 height 21
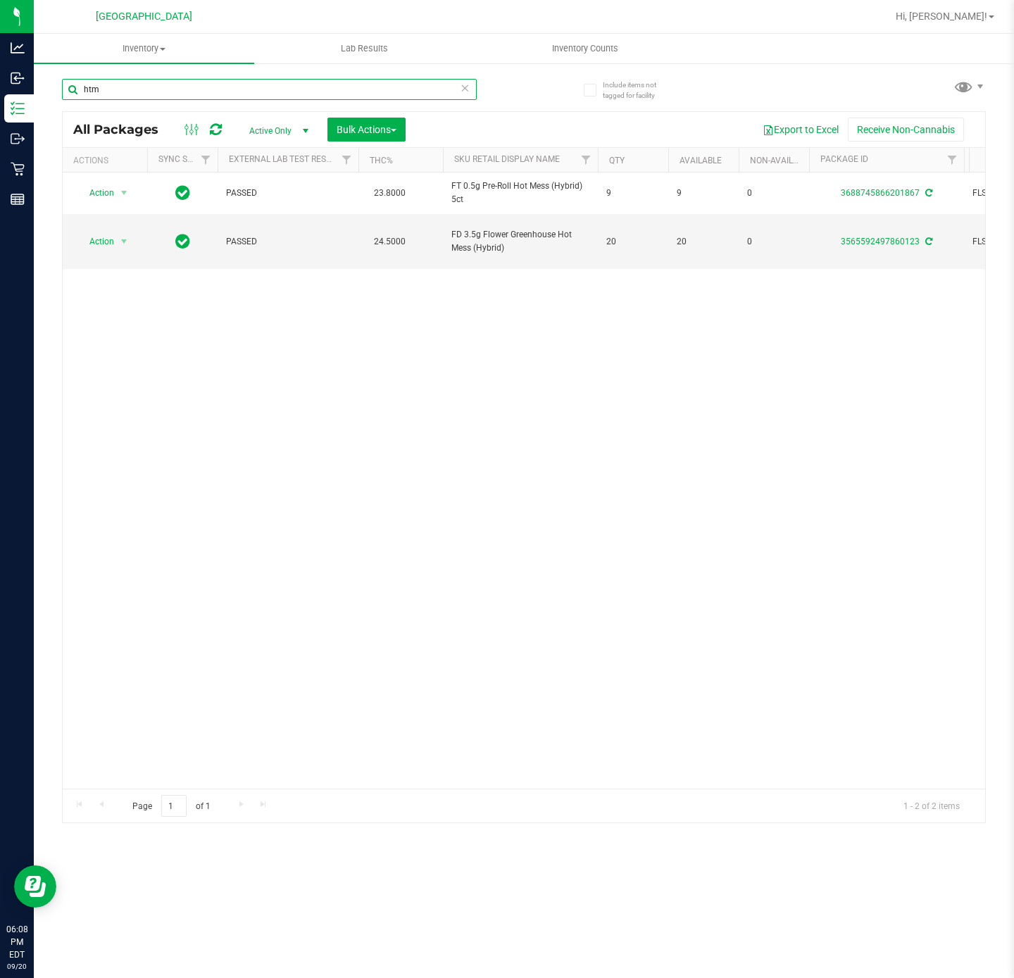
click at [196, 93] on input "htm" at bounding box center [269, 89] width 415 height 21
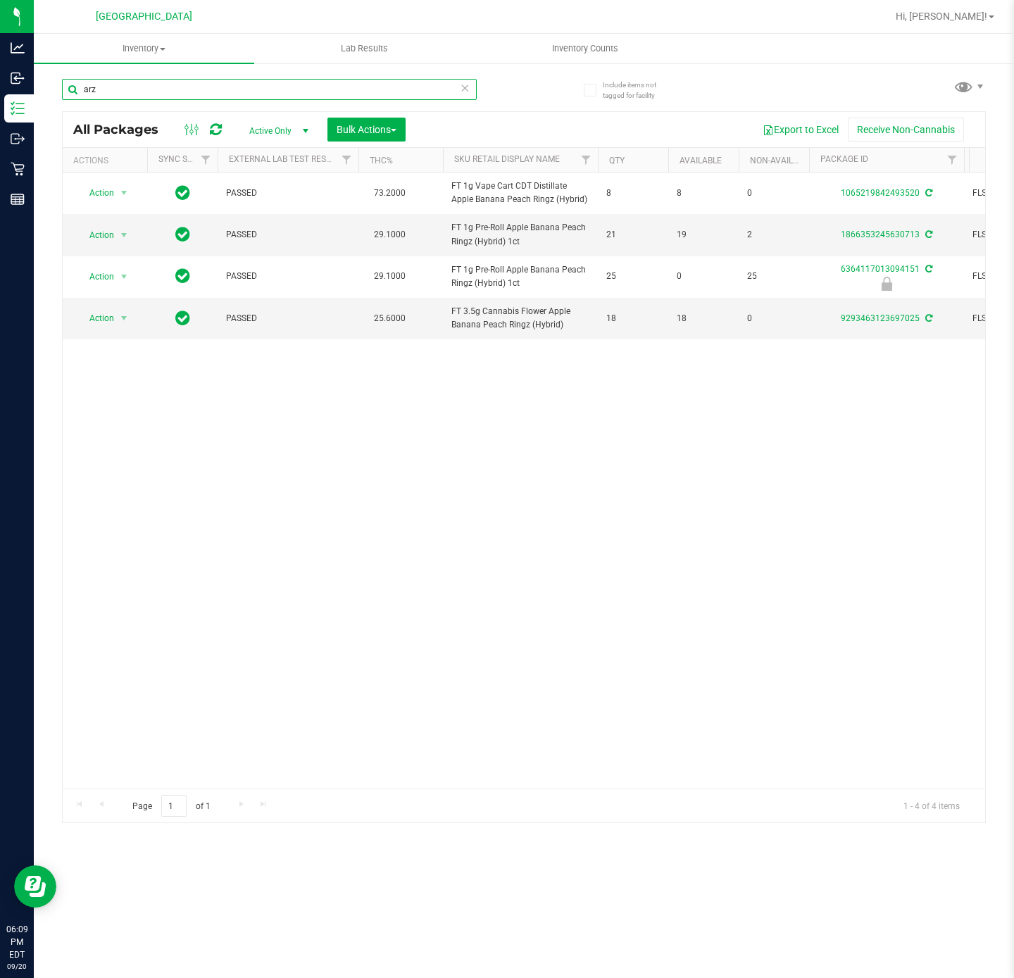
click at [180, 93] on input "arz" at bounding box center [269, 89] width 415 height 21
type input "a"
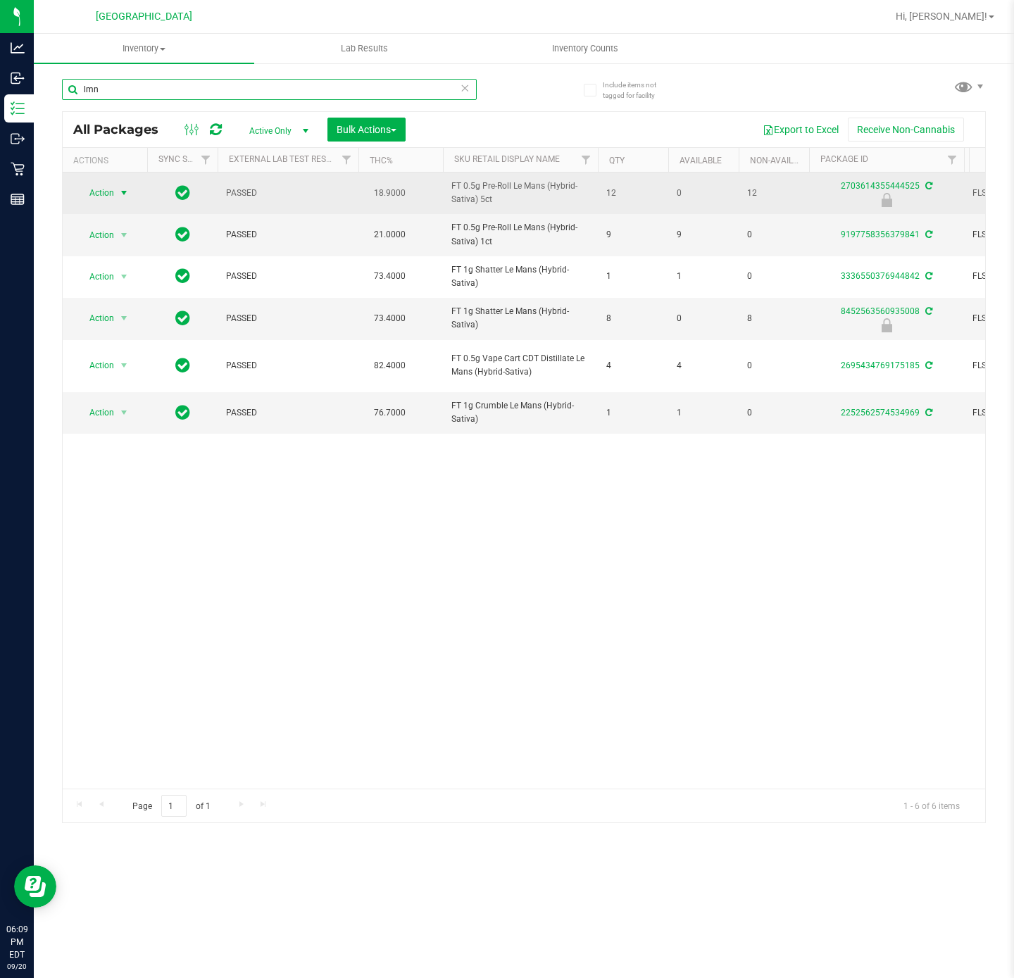
type input "lmn"
click at [94, 198] on span "Action" at bounding box center [96, 193] width 38 height 20
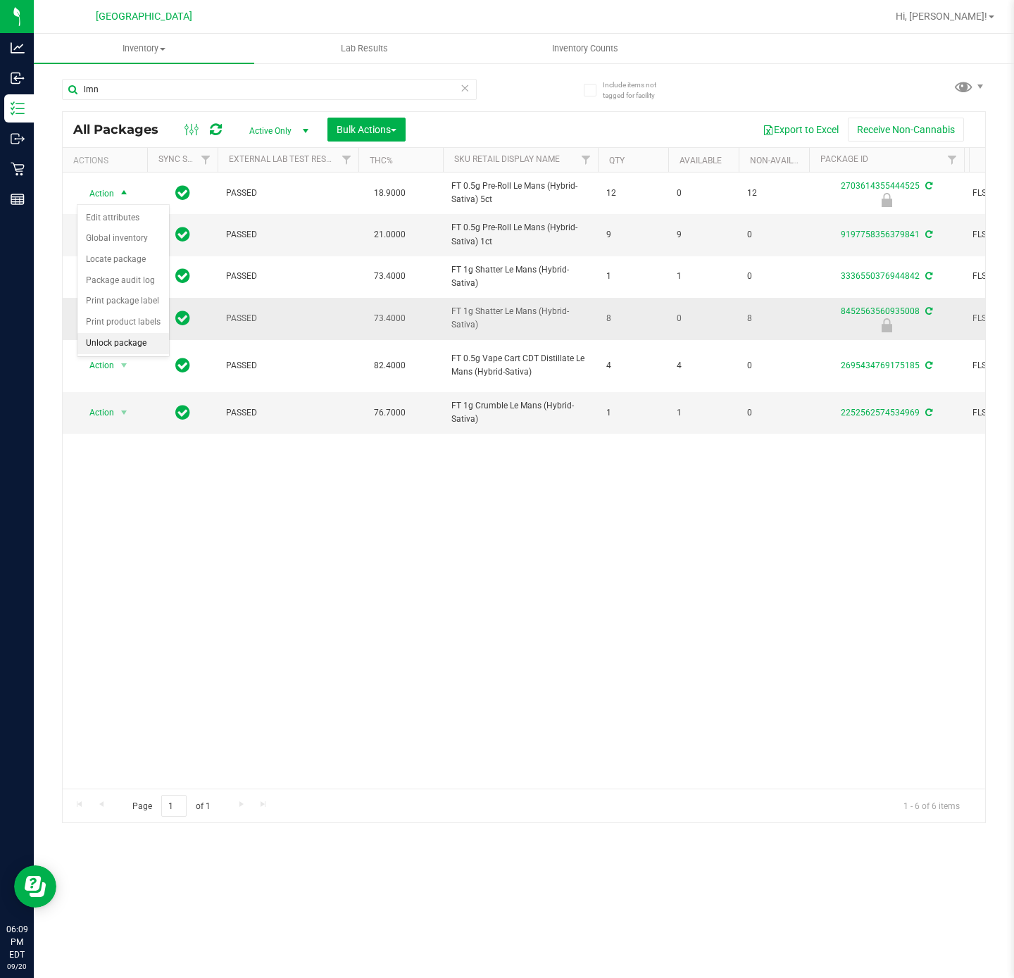
drag, startPoint x: 134, startPoint y: 349, endPoint x: 116, endPoint y: 341, distance: 19.5
click at [135, 349] on li "Unlock package" at bounding box center [123, 343] width 92 height 21
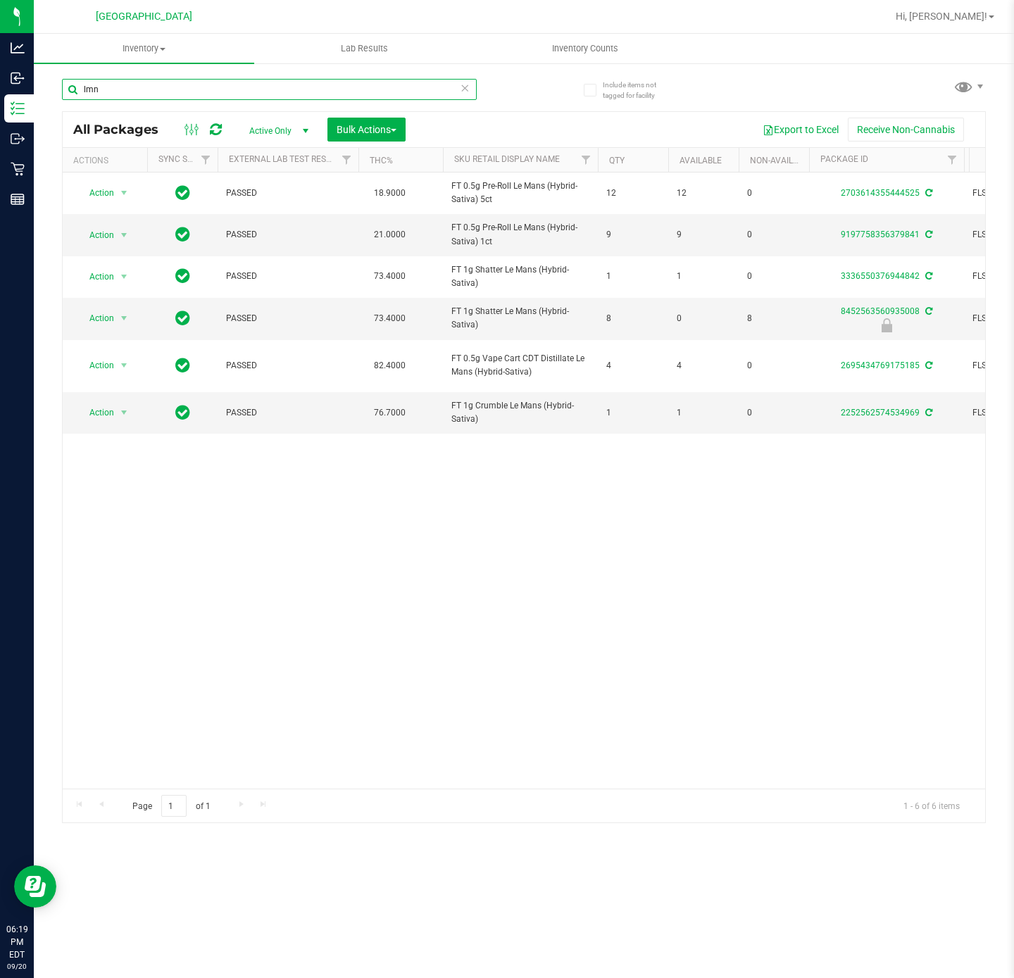
click at [94, 93] on input "lmn" at bounding box center [269, 89] width 415 height 21
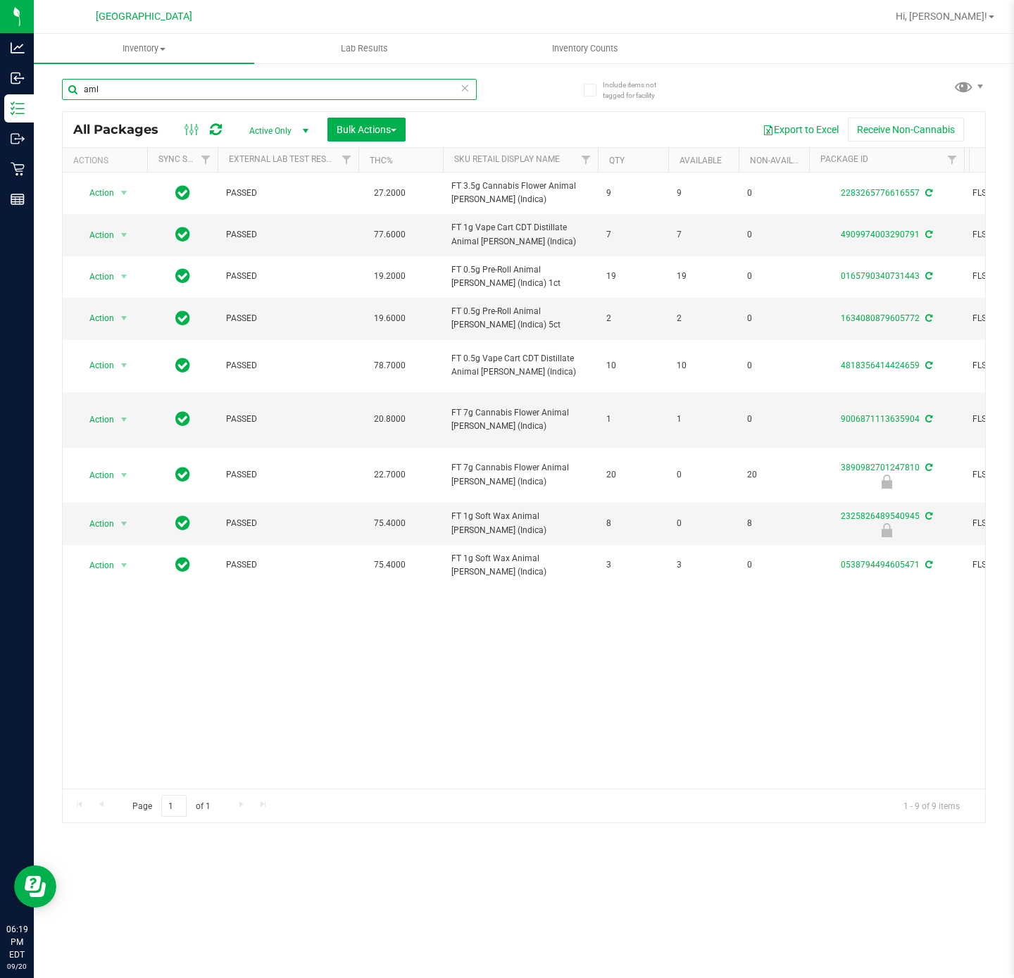
click at [144, 87] on input "aml" at bounding box center [269, 89] width 415 height 21
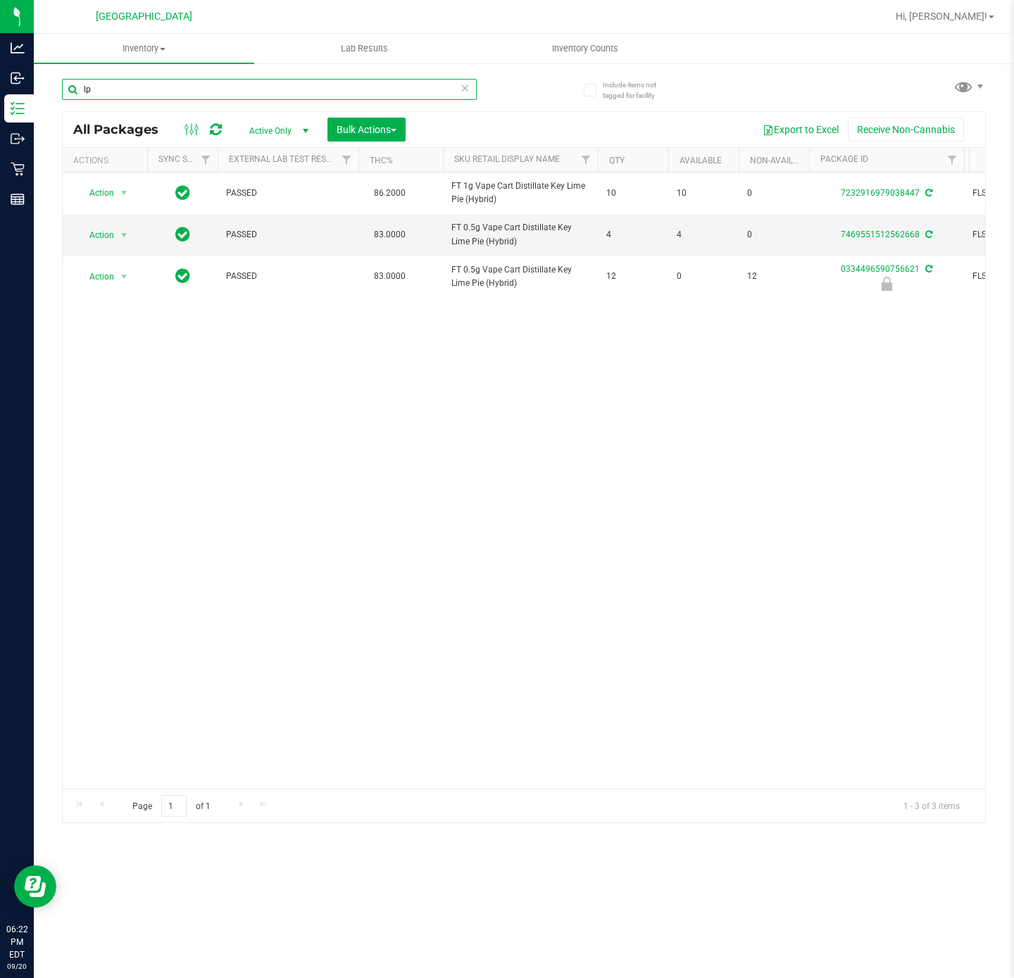
type input "lp"
click at [607, 57] on uib-tab-heading "Inventory Counts" at bounding box center [584, 48] width 219 height 28
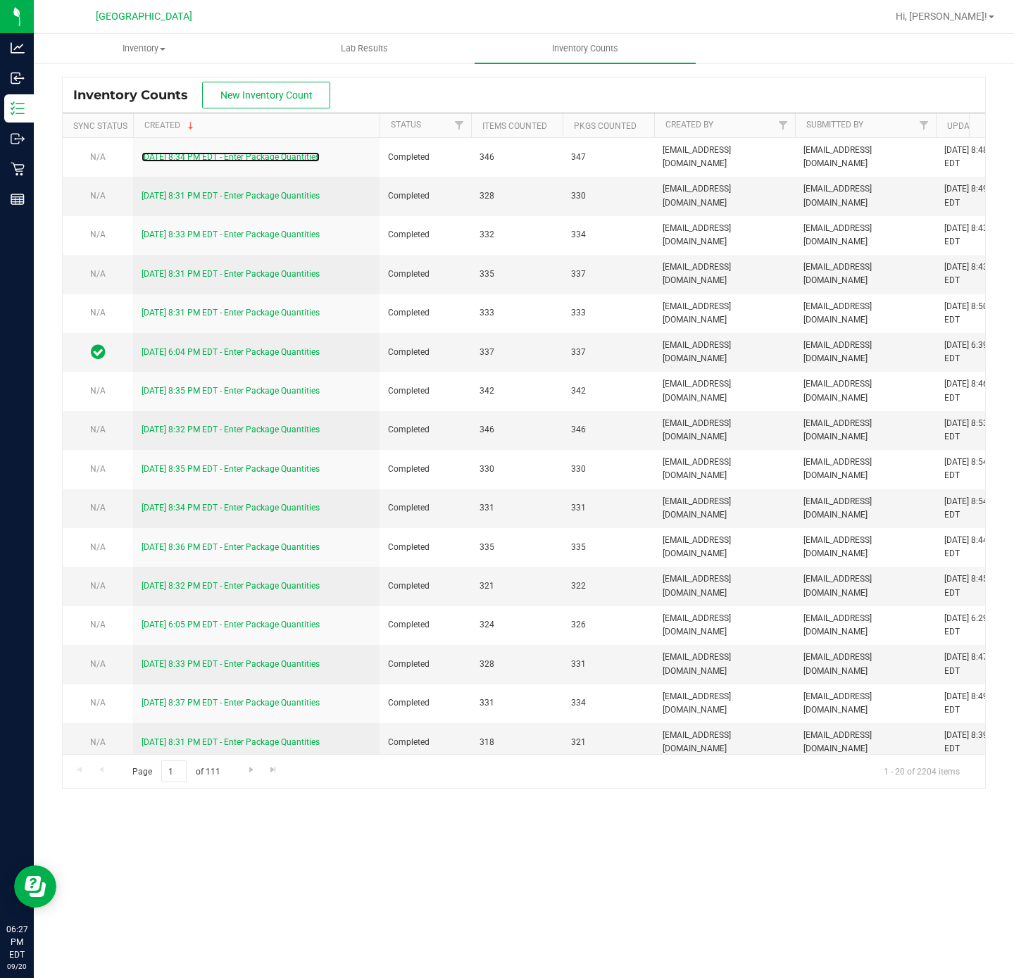
click at [184, 157] on link "[DATE] 8:34 PM EDT - Enter Package Quantities" at bounding box center [230, 157] width 178 height 10
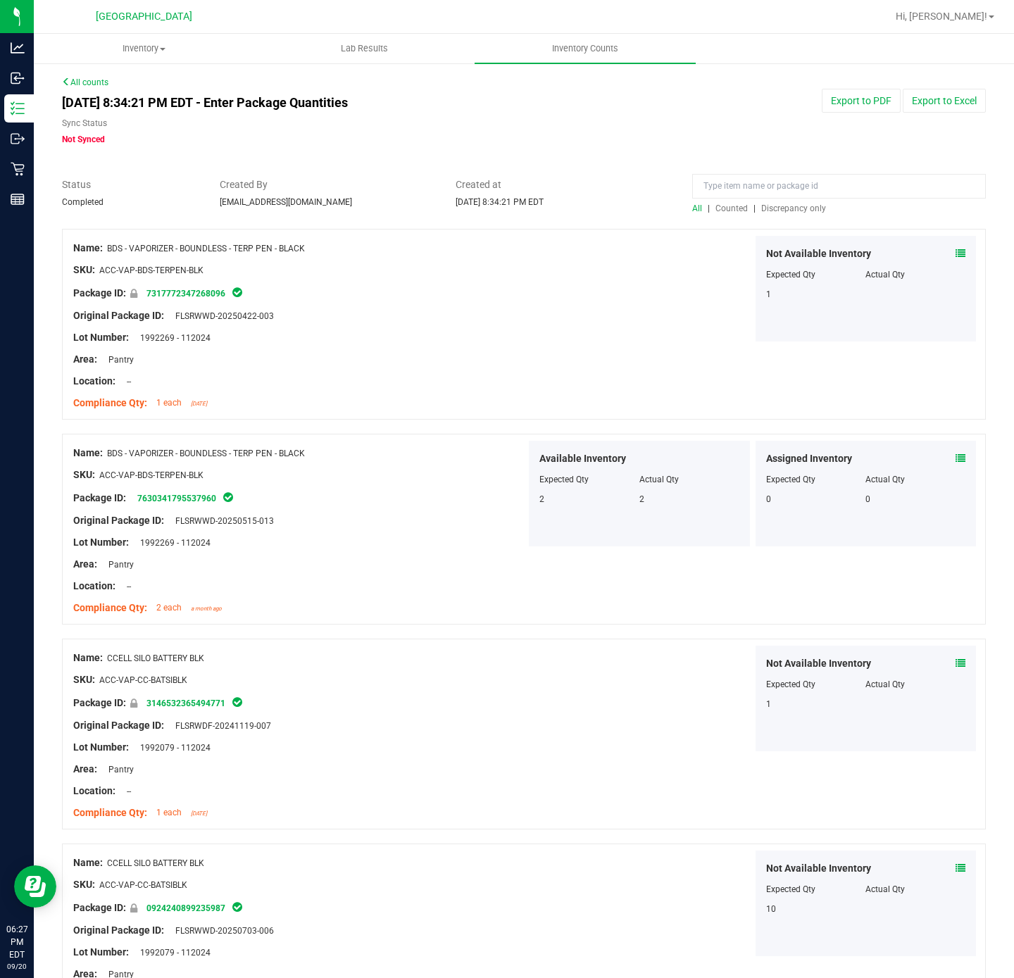
click at [79, 79] on link "All counts" at bounding box center [85, 82] width 46 height 10
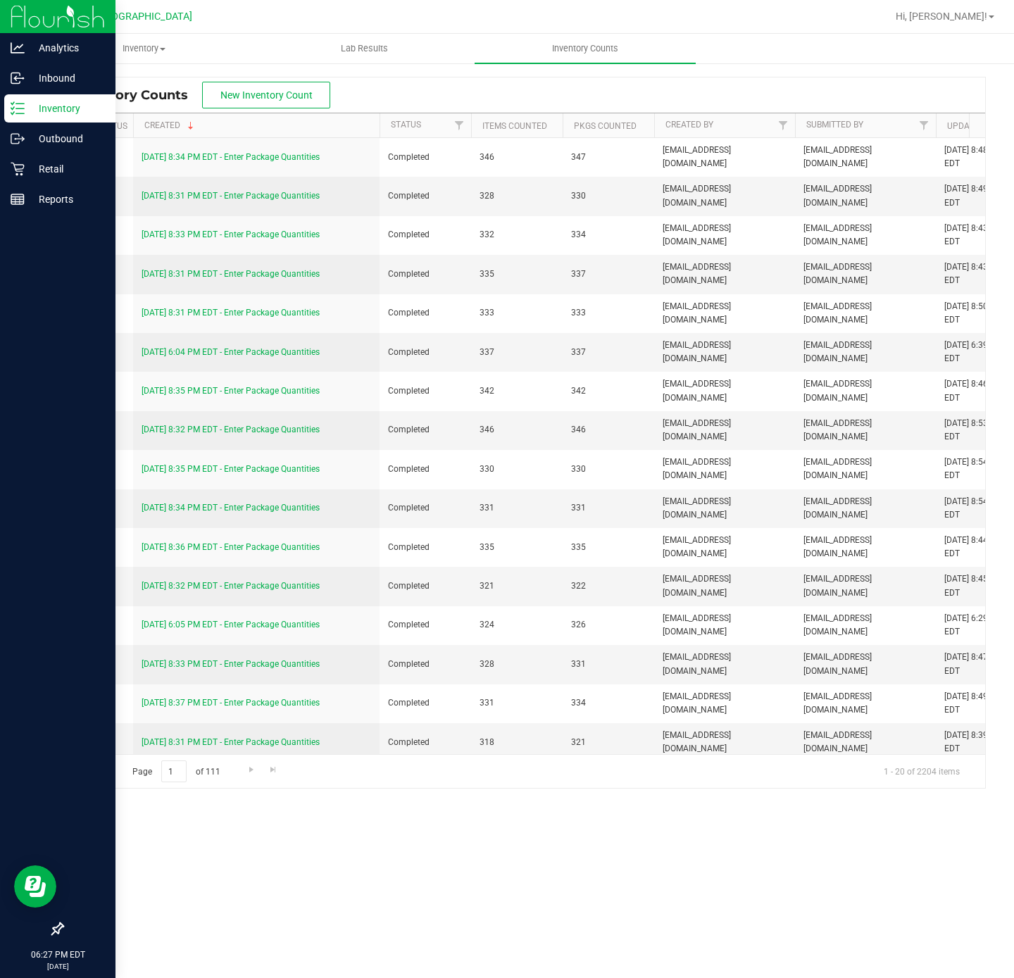
click at [26, 115] on p "Inventory" at bounding box center [67, 108] width 84 height 17
